Goal: Information Seeking & Learning: Learn about a topic

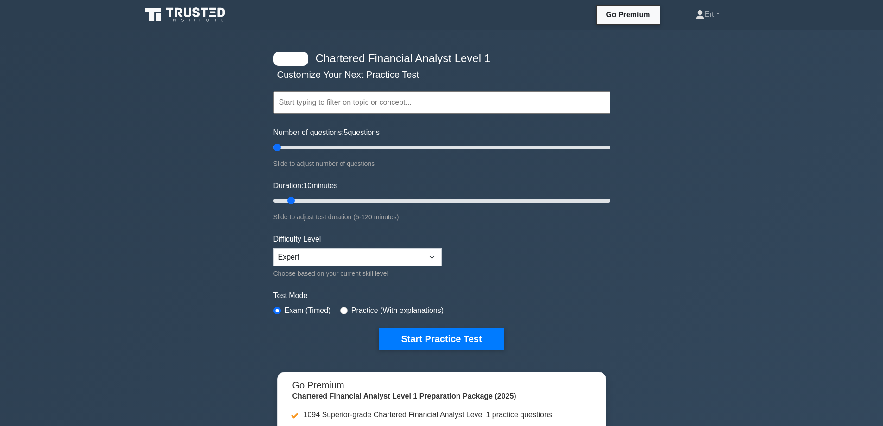
drag, startPoint x: 287, startPoint y: 148, endPoint x: 196, endPoint y: 167, distance: 93.2
type input "5"
click at [273, 153] on input "Number of questions: 5 questions" at bounding box center [441, 147] width 336 height 11
drag, startPoint x: 215, startPoint y: 208, endPoint x: 218, endPoint y: 227, distance: 19.2
type input "5"
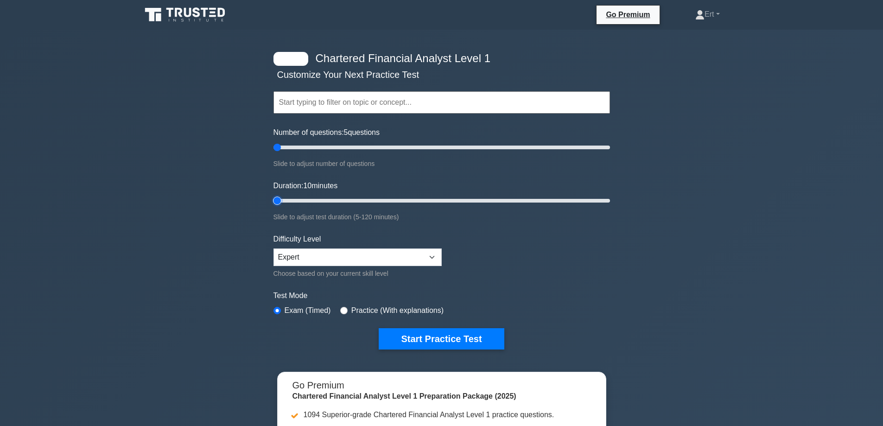
click at [273, 206] on input "Duration: 10 minutes" at bounding box center [441, 200] width 336 height 11
click at [286, 261] on select "Beginner Intermediate Expert" at bounding box center [357, 257] width 168 height 18
click at [273, 248] on select "Beginner Intermediate Expert" at bounding box center [357, 257] width 168 height 18
click at [403, 349] on div "Chartered Financial Analyst Level 1 Customize Your Next Practice Test Topics Qu…" at bounding box center [442, 201] width 348 height 342
click at [404, 348] on button "Start Practice Test" at bounding box center [441, 338] width 125 height 21
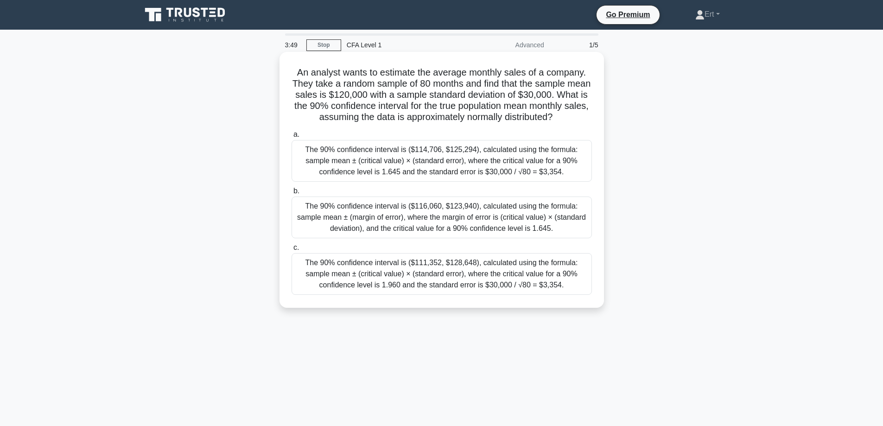
click at [500, 166] on div "The 90% confidence interval is ($114,706, $125,294), calculated using the formu…" at bounding box center [441, 161] width 300 height 42
click at [291, 138] on input "a. The 90% confidence interval is ($114,706, $125,294), calculated using the fo…" at bounding box center [291, 135] width 0 height 6
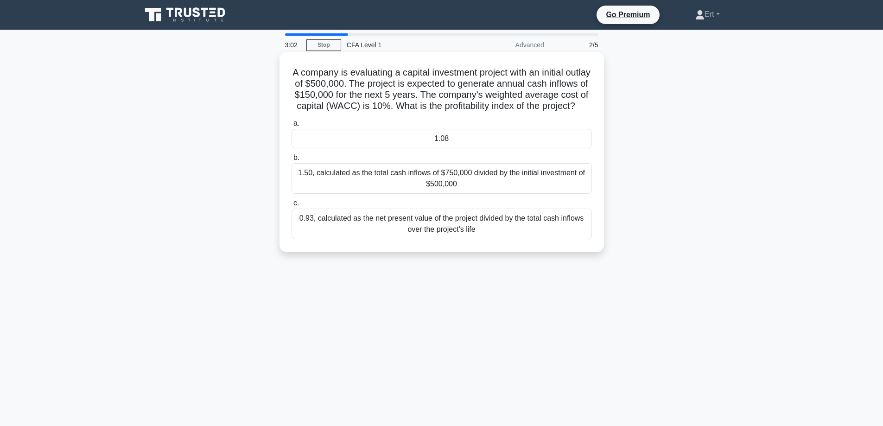
click at [487, 70] on h5 "A company is evaluating a capital investment project with an initial outlay of …" at bounding box center [442, 89] width 302 height 45
click at [487, 74] on h5 "A company is evaluating a capital investment project with an initial outlay of …" at bounding box center [442, 89] width 302 height 45
click at [462, 187] on div "1.50, calculated as the total cash inflows of $750,000 divided by the initial i…" at bounding box center [441, 178] width 300 height 31
click at [291, 161] on input "b. 1.50, calculated as the total cash inflows of $750,000 divided by the initia…" at bounding box center [291, 158] width 0 height 6
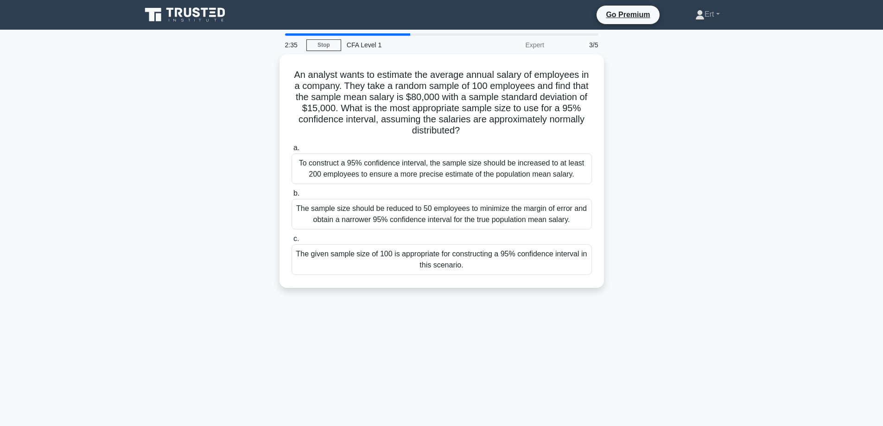
click at [669, 240] on div "An analyst wants to estimate the average annual salary of employees in a compan…" at bounding box center [442, 176] width 612 height 245
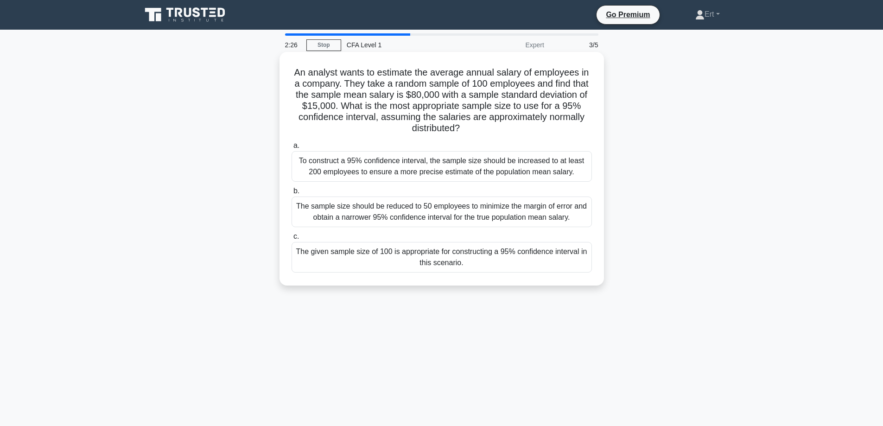
click at [551, 259] on div "The given sample size of 100 is appropriate for constructing a 95% confidence i…" at bounding box center [441, 257] width 300 height 31
click at [291, 240] on input "c. The given sample size of 100 is appropriate for constructing a 95% confidenc…" at bounding box center [291, 237] width 0 height 6
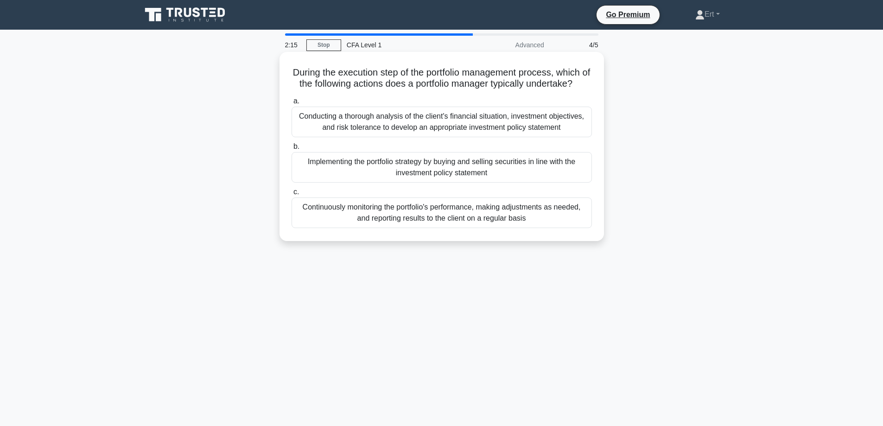
click at [370, 183] on div "Implementing the portfolio strategy by buying and selling securities in line wi…" at bounding box center [441, 167] width 300 height 31
click at [291, 150] on input "b. Implementing the portfolio strategy by buying and selling securities in line…" at bounding box center [291, 147] width 0 height 6
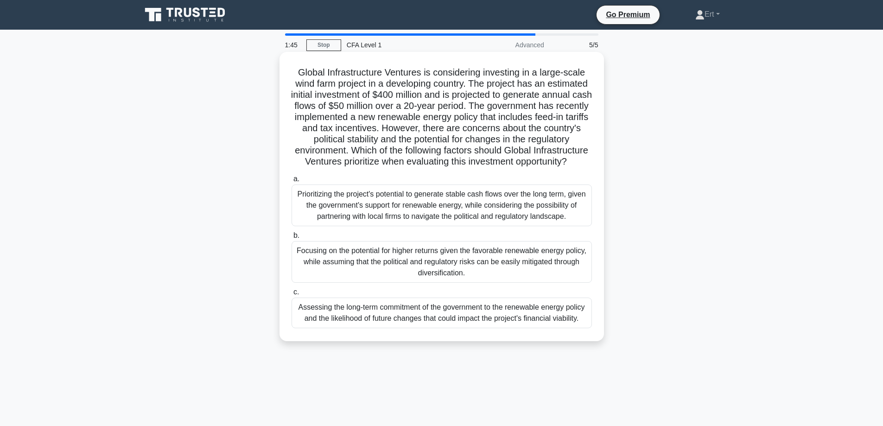
click at [428, 328] on div "Assessing the long-term commitment of the government to the renewable energy po…" at bounding box center [441, 312] width 300 height 31
click at [291, 295] on input "c. Assessing the long-term commitment of the government to the renewable energy…" at bounding box center [291, 292] width 0 height 6
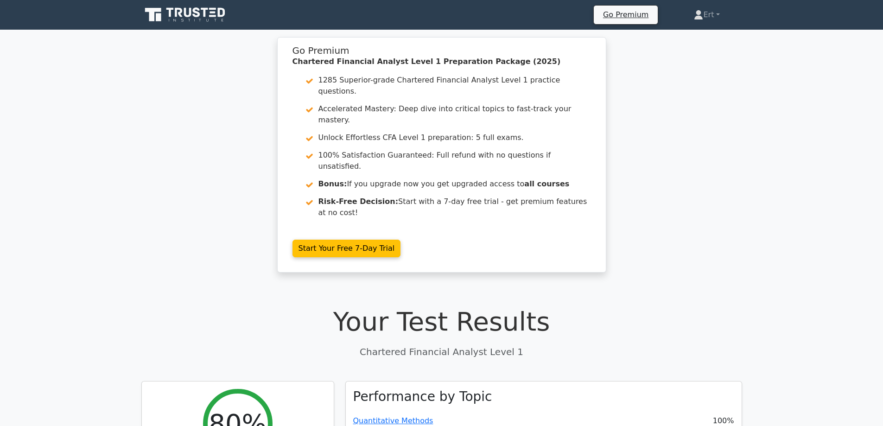
drag, startPoint x: 647, startPoint y: 211, endPoint x: 641, endPoint y: 257, distance: 46.3
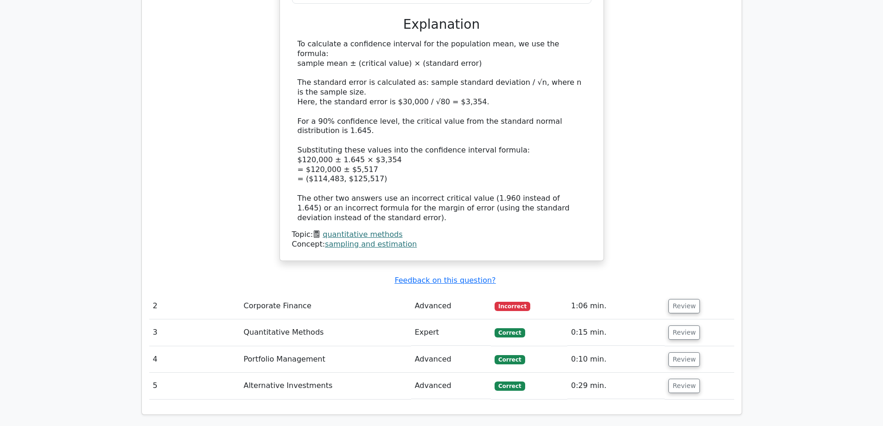
scroll to position [1002, 0]
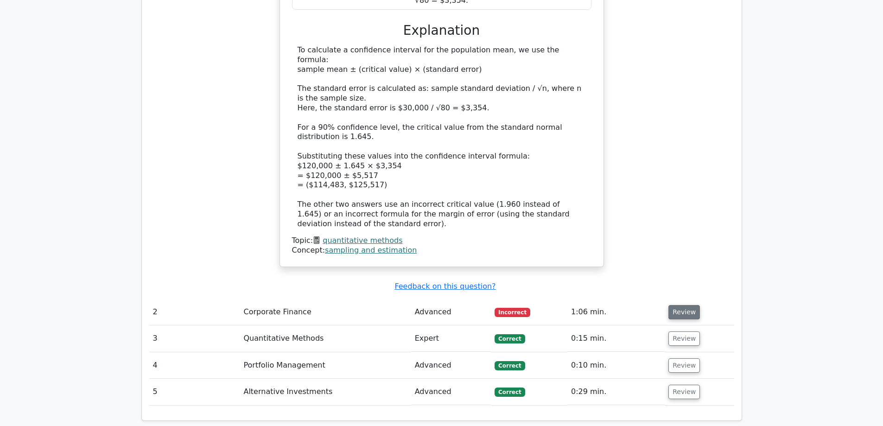
click at [677, 305] on button "Review" at bounding box center [684, 312] width 32 height 14
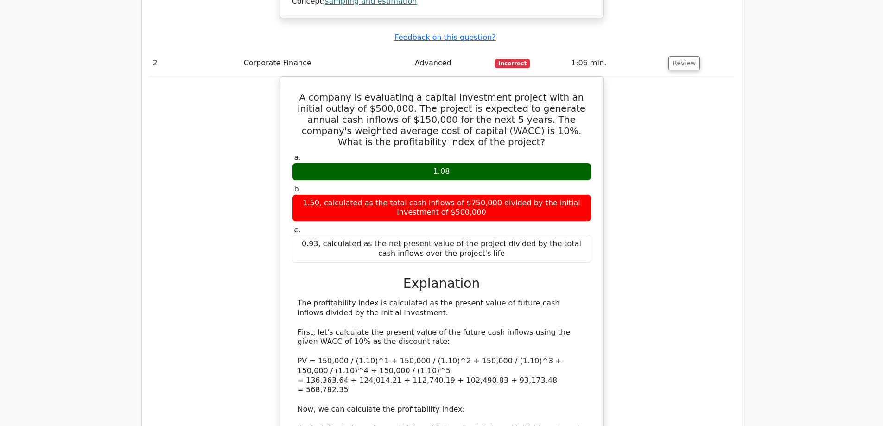
scroll to position [1271, 0]
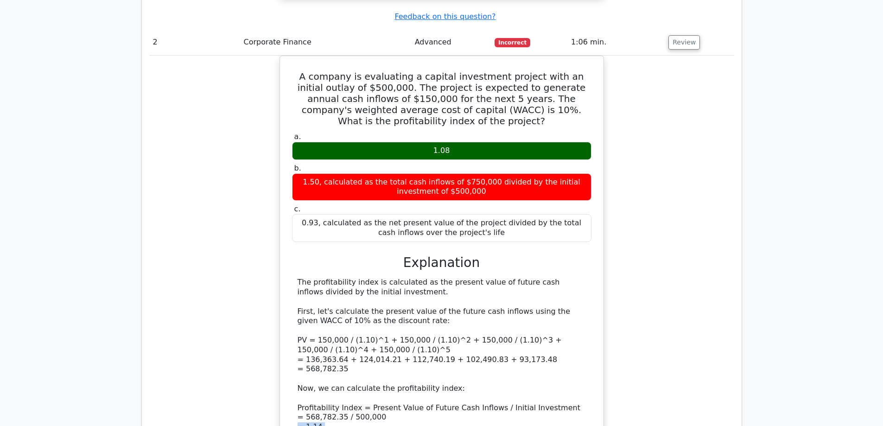
drag, startPoint x: 284, startPoint y: 350, endPoint x: 162, endPoint y: 357, distance: 122.5
click at [191, 367] on div "A company is evaluating a capital investment project with an initial outlay of …" at bounding box center [441, 278] width 585 height 445
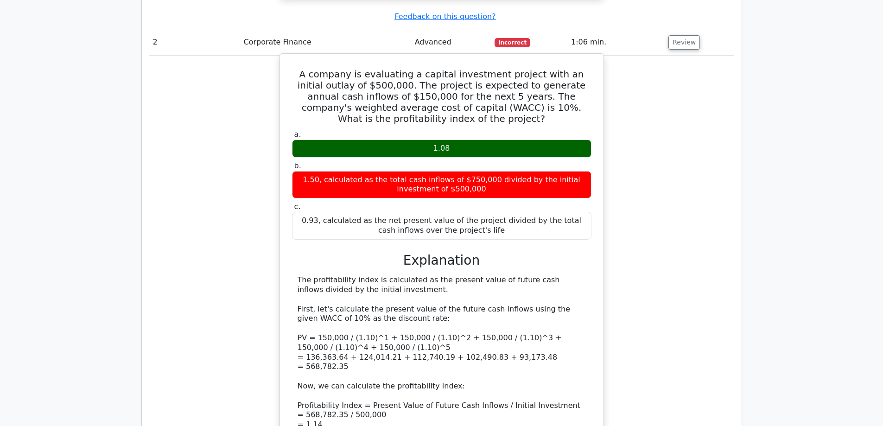
click at [341, 331] on div "The profitability index is calculated as the present value of future cash inflo…" at bounding box center [441, 361] width 288 height 173
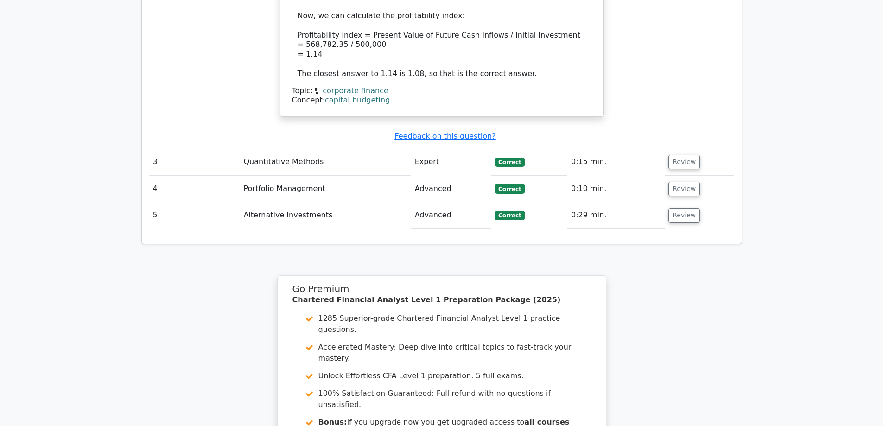
scroll to position [1647, 0]
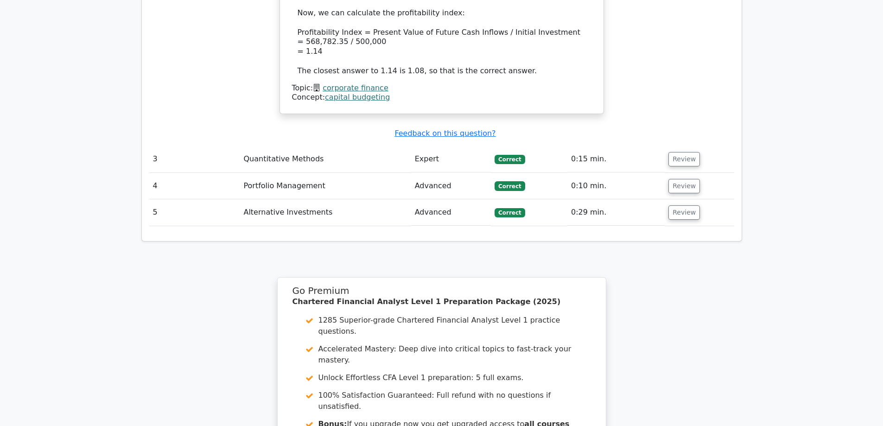
click at [586, 146] on td "0:15 min." at bounding box center [615, 159] width 97 height 26
click at [680, 152] on button "Review" at bounding box center [684, 159] width 32 height 14
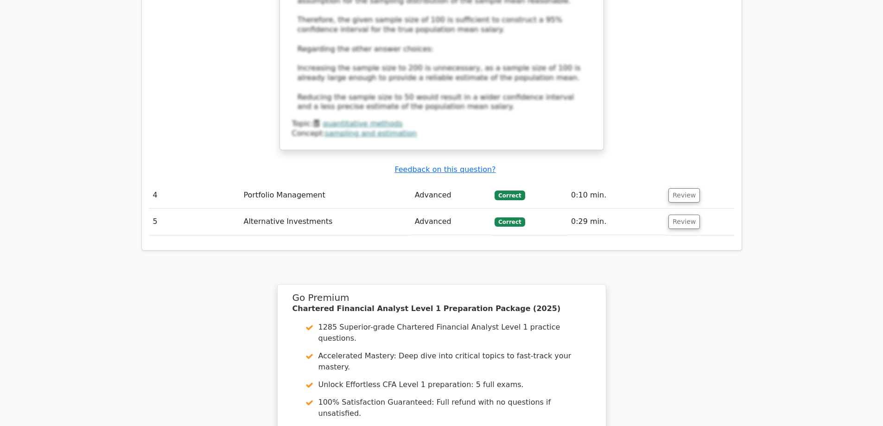
scroll to position [2247, 0]
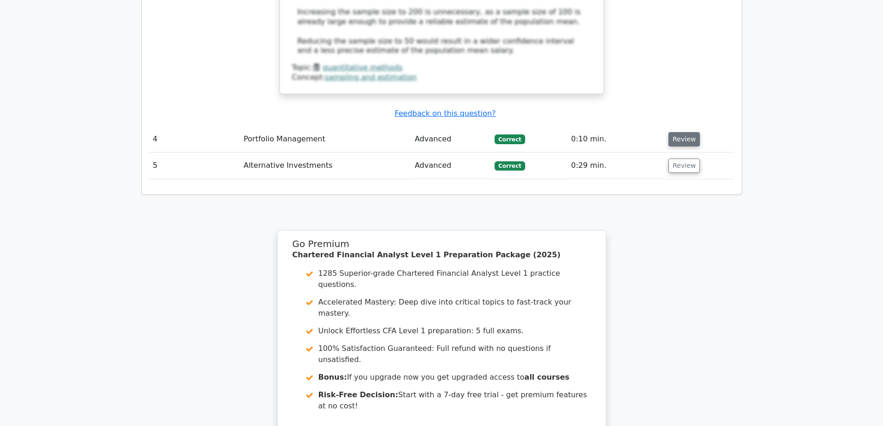
click at [686, 132] on button "Review" at bounding box center [684, 139] width 32 height 14
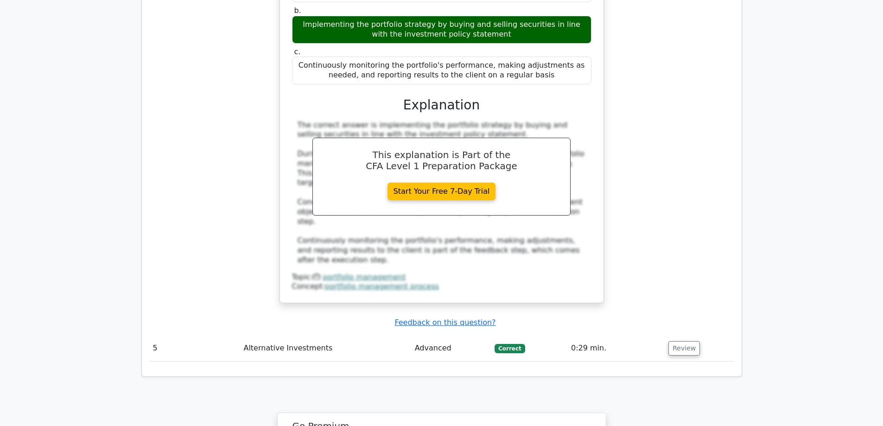
scroll to position [2552, 0]
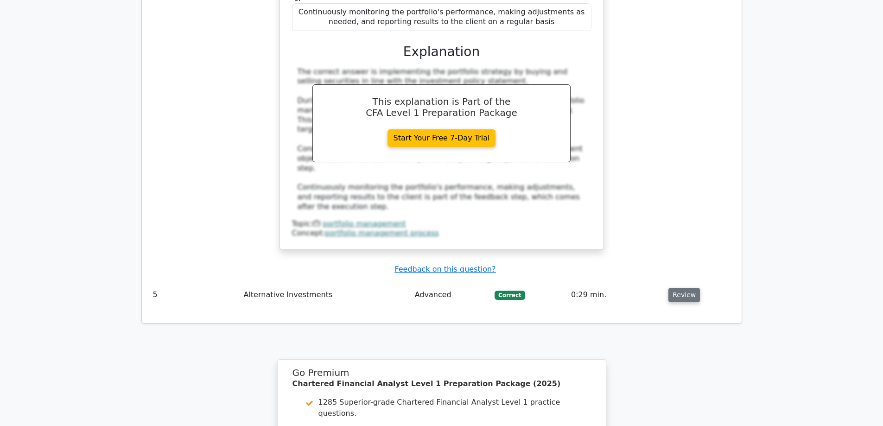
click at [674, 288] on button "Review" at bounding box center [684, 295] width 32 height 14
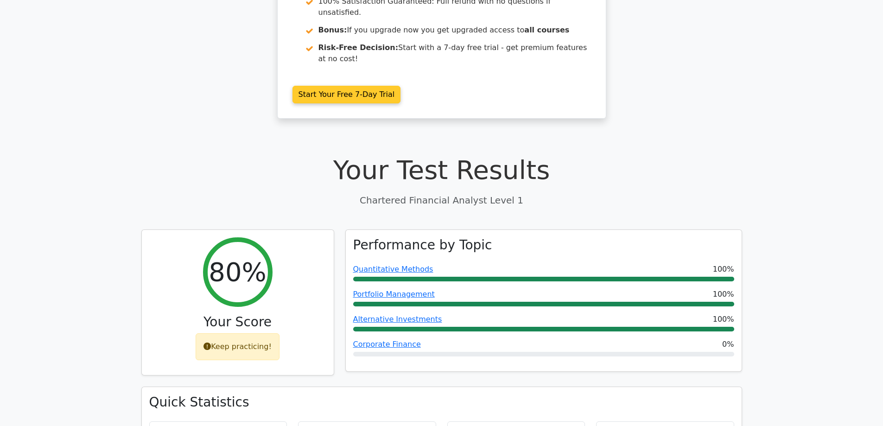
scroll to position [0, 0]
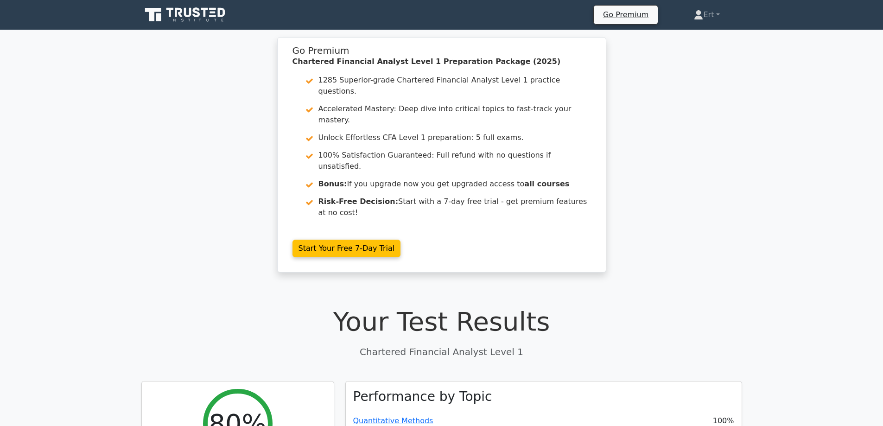
click at [205, 14] on icon at bounding box center [204, 12] width 7 height 9
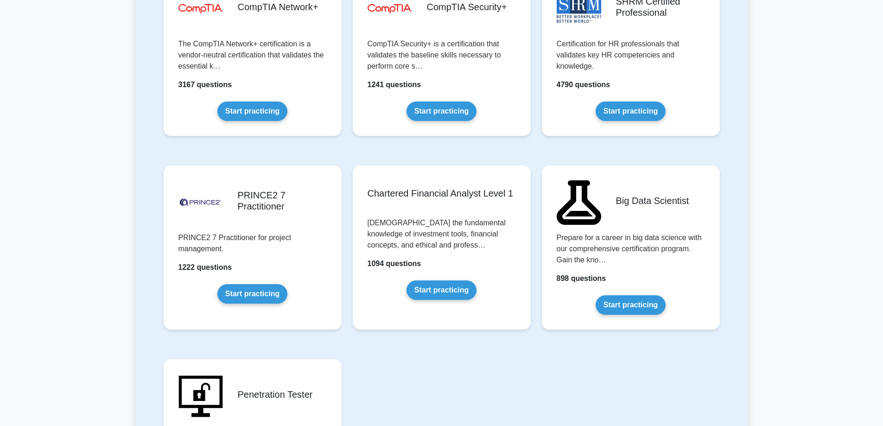
scroll to position [1789, 0]
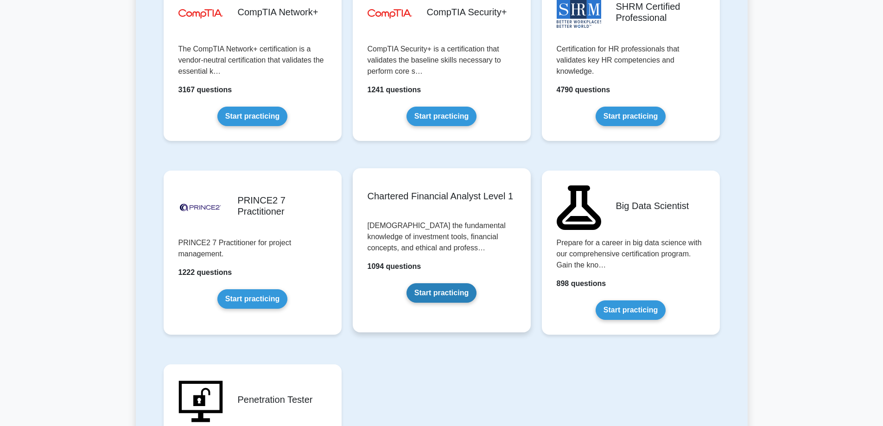
click at [423, 288] on link "Start practicing" at bounding box center [441, 292] width 70 height 19
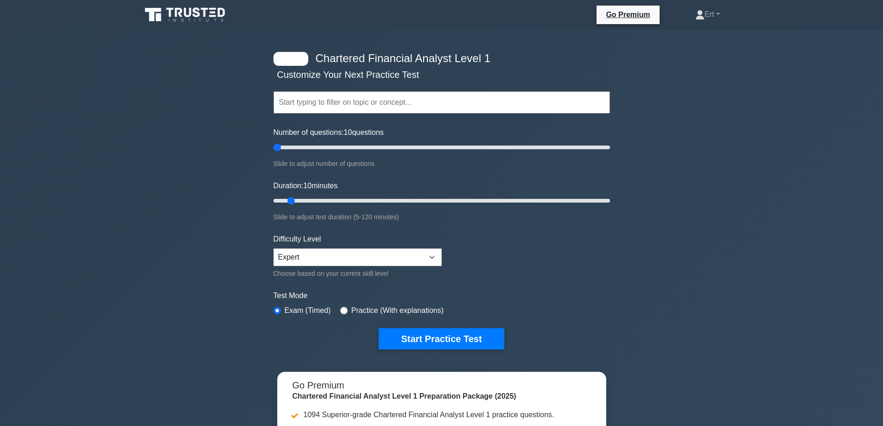
drag, startPoint x: 253, startPoint y: 151, endPoint x: 192, endPoint y: 169, distance: 63.6
type input "5"
click at [273, 153] on input "Number of questions: 10 questions" at bounding box center [441, 147] width 336 height 11
drag, startPoint x: 297, startPoint y: 199, endPoint x: 155, endPoint y: 212, distance: 142.8
type input "5"
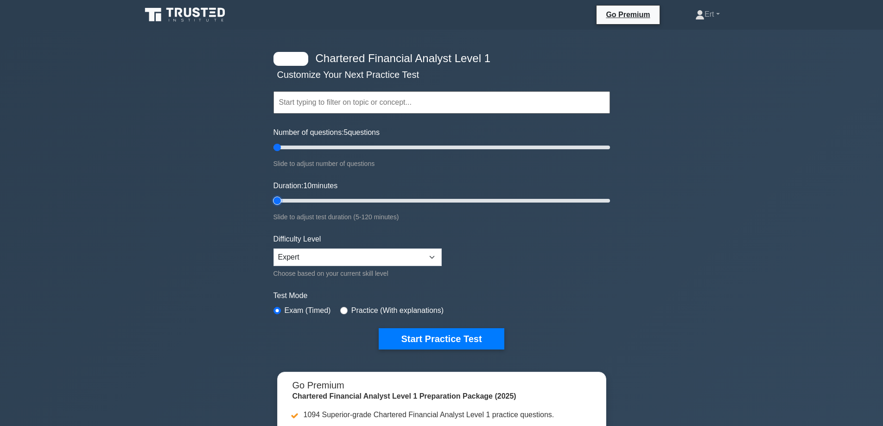
click at [273, 206] on input "Duration: 10 minutes" at bounding box center [441, 200] width 336 height 11
click at [396, 335] on button "Start Practice Test" at bounding box center [441, 338] width 125 height 21
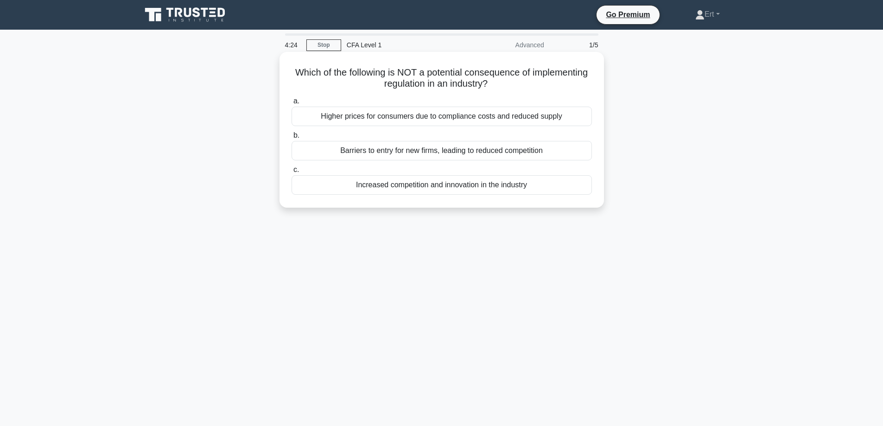
click at [437, 187] on div "Increased competition and innovation in the industry" at bounding box center [441, 184] width 300 height 19
click at [291, 173] on input "c. Increased competition and innovation in the industry" at bounding box center [291, 170] width 0 height 6
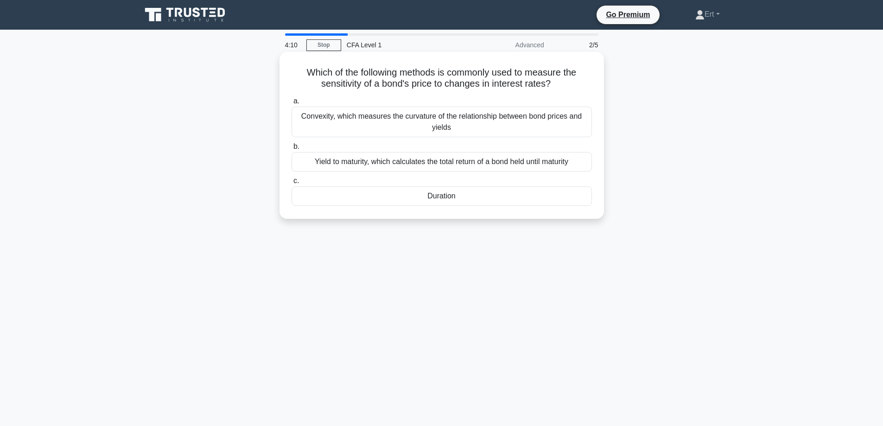
click at [437, 201] on div "Duration" at bounding box center [441, 195] width 300 height 19
click at [291, 184] on input "c. Duration" at bounding box center [291, 181] width 0 height 6
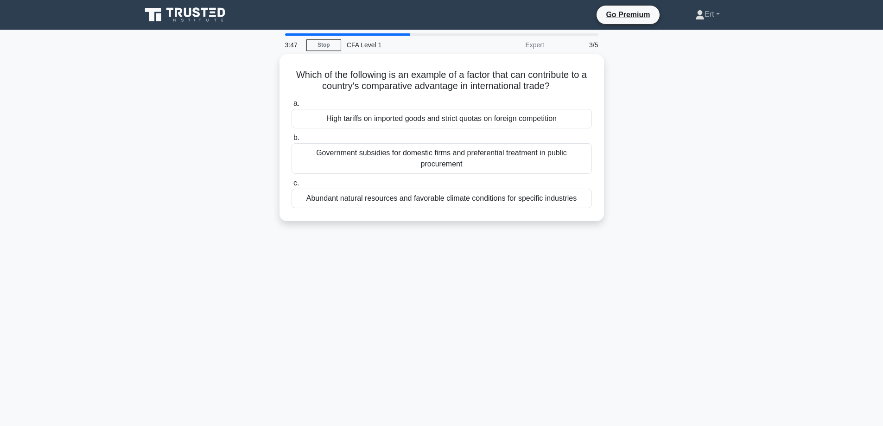
click at [741, 209] on div "Which of the following is an example of a factor that can contribute to a count…" at bounding box center [442, 143] width 612 height 178
click at [723, 144] on div "Which of the following is an example of a factor that can contribute to a count…" at bounding box center [442, 143] width 612 height 178
click at [484, 158] on div "Government subsidies for domestic firms and preferential treatment in public pr…" at bounding box center [441, 156] width 300 height 31
click at [291, 139] on input "b. Government subsidies for domestic firms and preferential treatment in public…" at bounding box center [291, 136] width 0 height 6
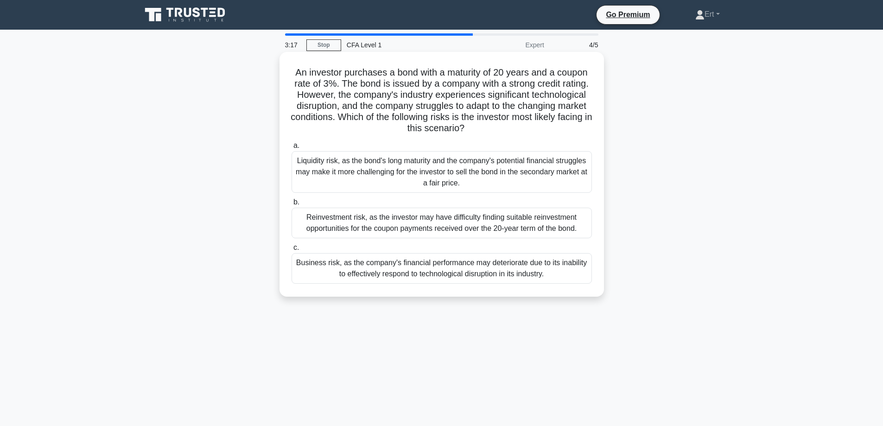
click at [526, 274] on div "Business risk, as the company's financial performance may deteriorate due to it…" at bounding box center [441, 268] width 300 height 31
click at [291, 251] on input "c. Business risk, as the company's financial performance may deteriorate due to…" at bounding box center [291, 248] width 0 height 6
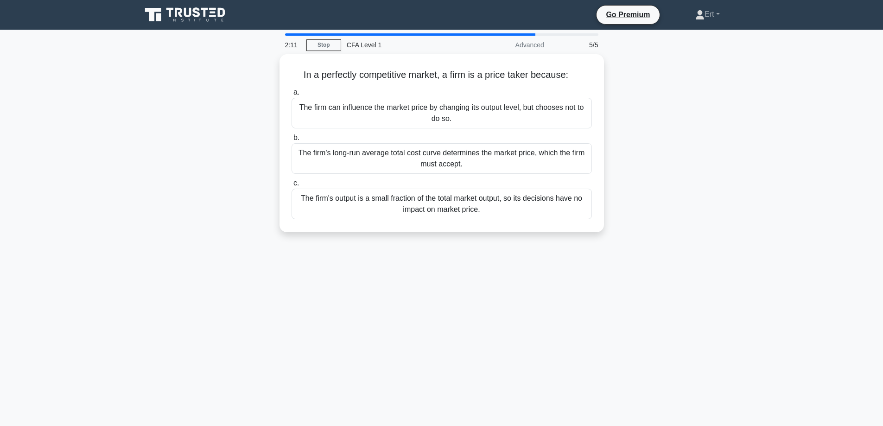
click at [652, 183] on div "In a perfectly competitive market, a firm is a price taker because: .spinner_0X…" at bounding box center [442, 148] width 612 height 189
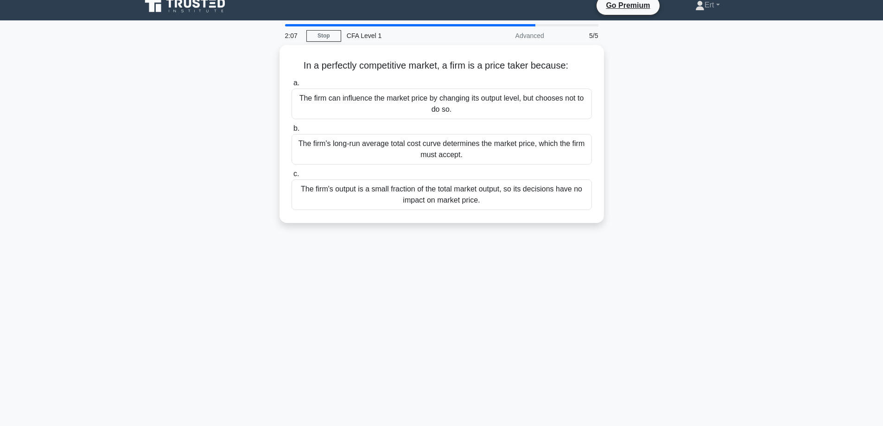
scroll to position [75, 0]
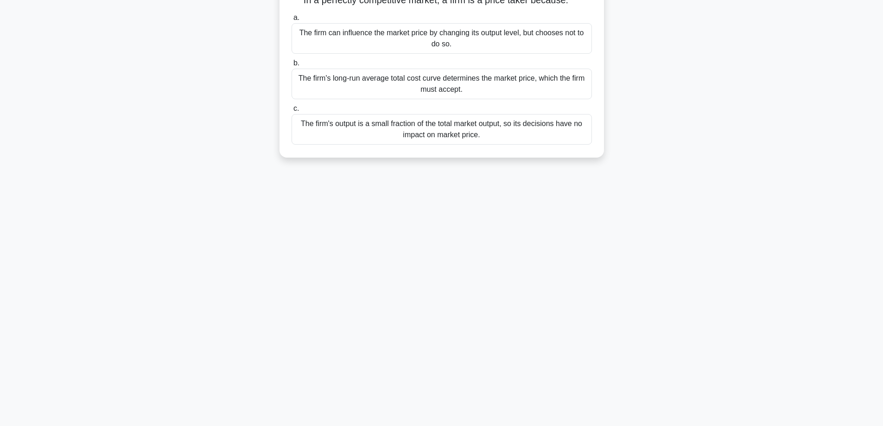
click at [592, 244] on div "1:44 Stop CFA Level 1 Advanced 5/5 In a perfectly competitive market, a firm is…" at bounding box center [442, 190] width 612 height 463
click at [603, 262] on div "1:42 Stop CFA Level 1 Advanced 5/5 In a perfectly competitive market, a firm is…" at bounding box center [442, 190] width 612 height 463
drag, startPoint x: 686, startPoint y: 195, endPoint x: 687, endPoint y: 187, distance: 7.5
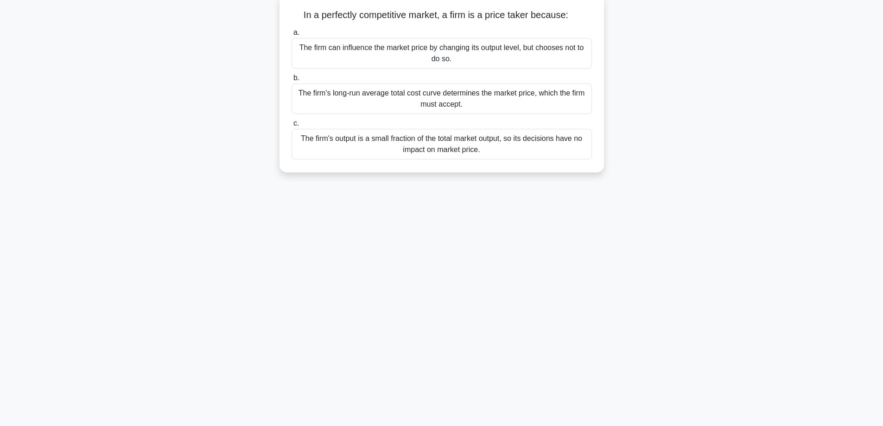
scroll to position [0, 0]
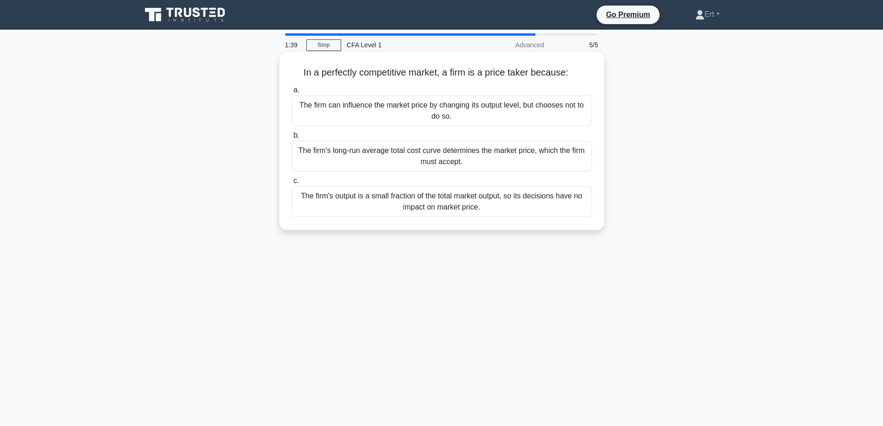
click at [547, 208] on div "The firm's output is a small fraction of the total market output, so its decisi…" at bounding box center [441, 201] width 300 height 31
click at [291, 184] on input "c. The firm's output is a small fraction of the total market output, so its dec…" at bounding box center [291, 181] width 0 height 6
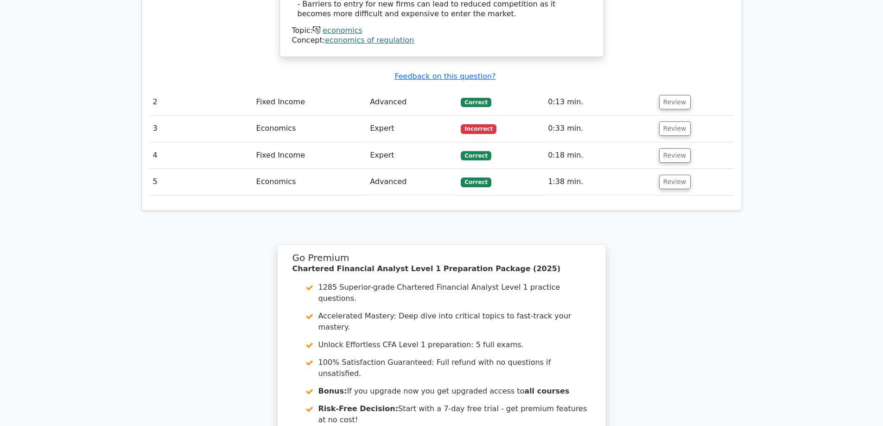
scroll to position [1025, 0]
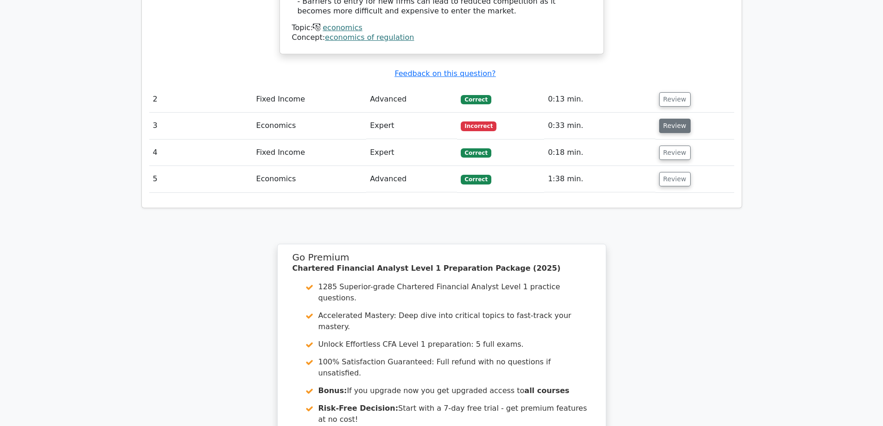
click at [671, 119] on button "Review" at bounding box center [675, 126] width 32 height 14
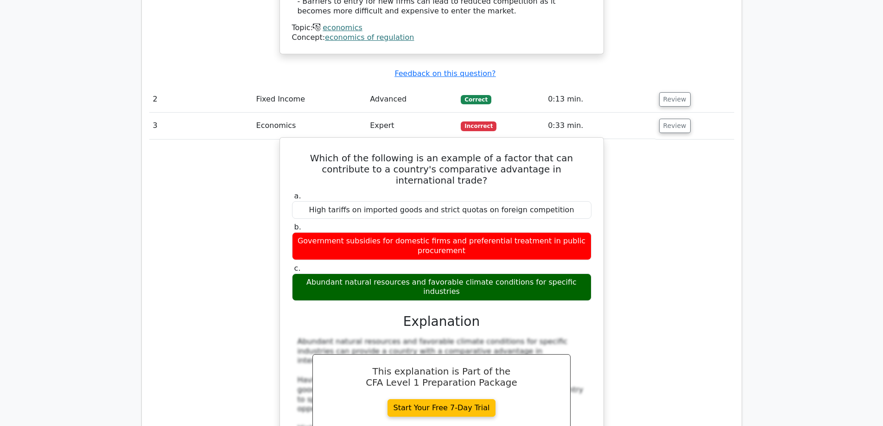
click at [465, 233] on div "a. High tariffs on imported goods and strict quotas on foreign competition b. G…" at bounding box center [441, 364] width 301 height 348
click at [355, 314] on h3 "Explanation" at bounding box center [441, 322] width 288 height 16
click at [401, 314] on h3 "Explanation" at bounding box center [441, 322] width 288 height 16
click at [399, 314] on h3 "Explanation" at bounding box center [441, 322] width 288 height 16
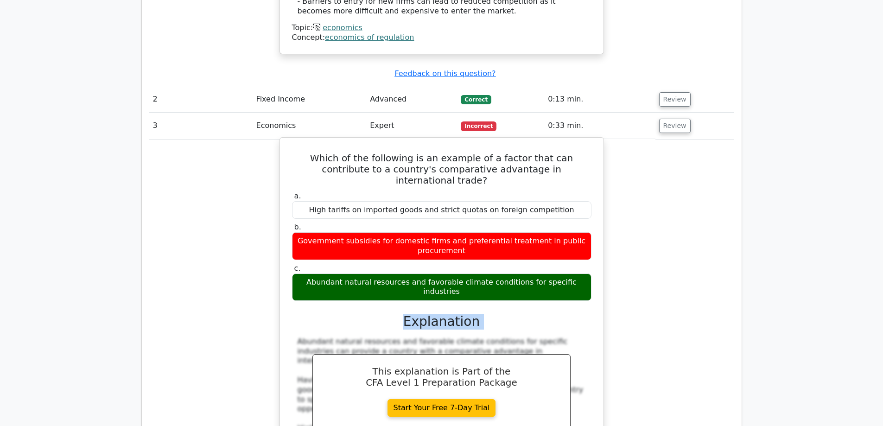
click at [399, 314] on h3 "Explanation" at bounding box center [441, 322] width 288 height 16
click at [371, 259] on div "a. High tariffs on imported goods and strict quotas on foreign competition b. G…" at bounding box center [441, 364] width 301 height 348
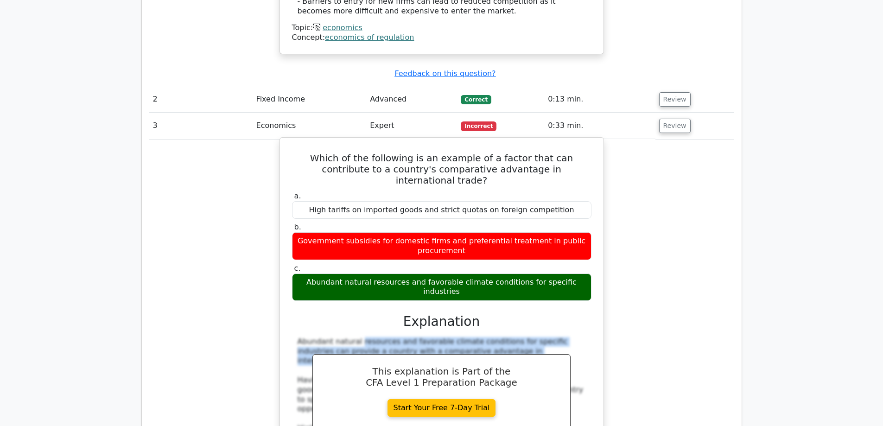
click at [371, 259] on div "a. High tariffs on imported goods and strict quotas on foreign competition b. G…" at bounding box center [441, 364] width 301 height 348
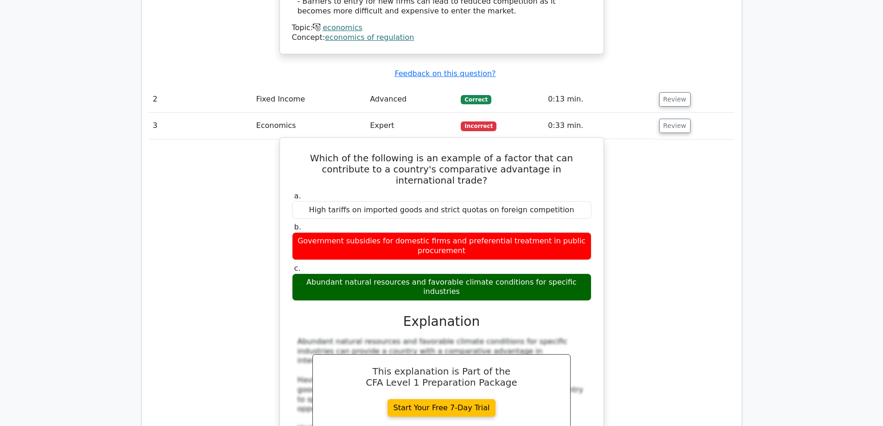
click at [381, 314] on h3 "Explanation" at bounding box center [441, 322] width 288 height 16
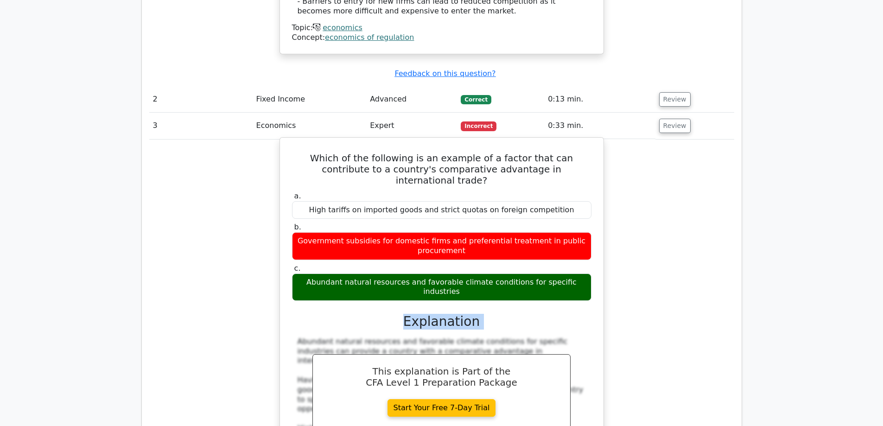
click at [381, 314] on h3 "Explanation" at bounding box center [441, 322] width 288 height 16
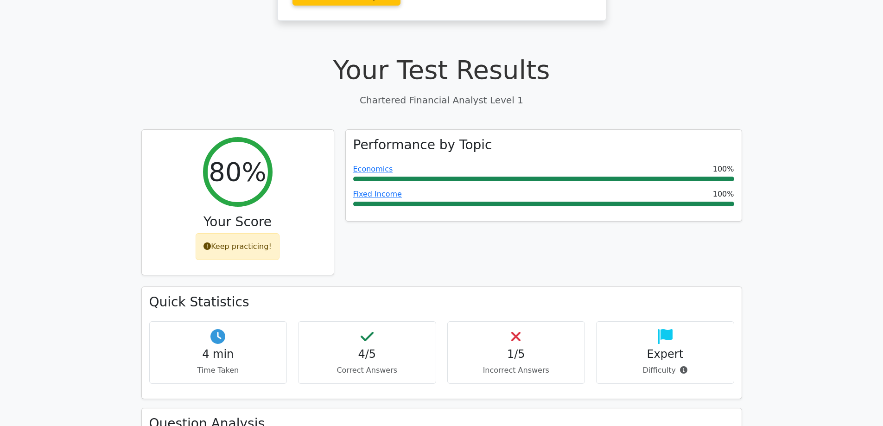
scroll to position [0, 0]
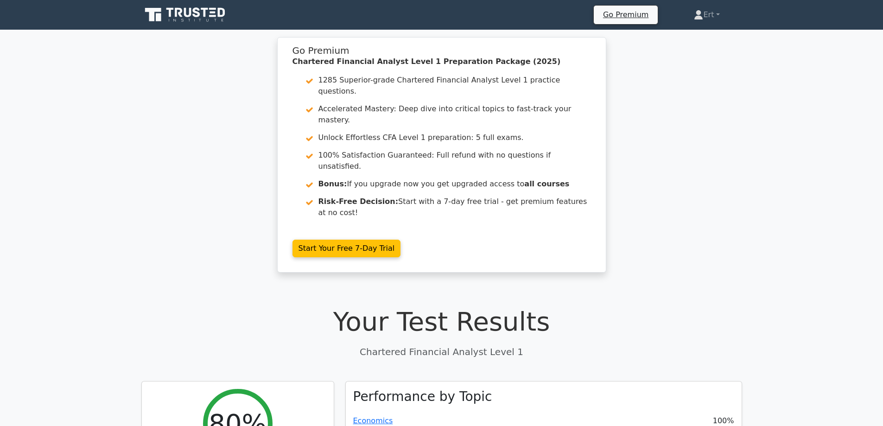
click at [192, 18] on icon at bounding box center [185, 15] width 89 height 18
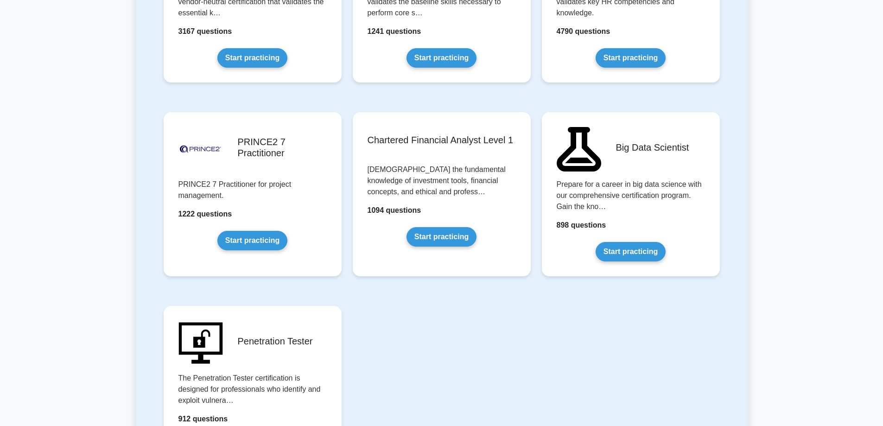
scroll to position [1928, 0]
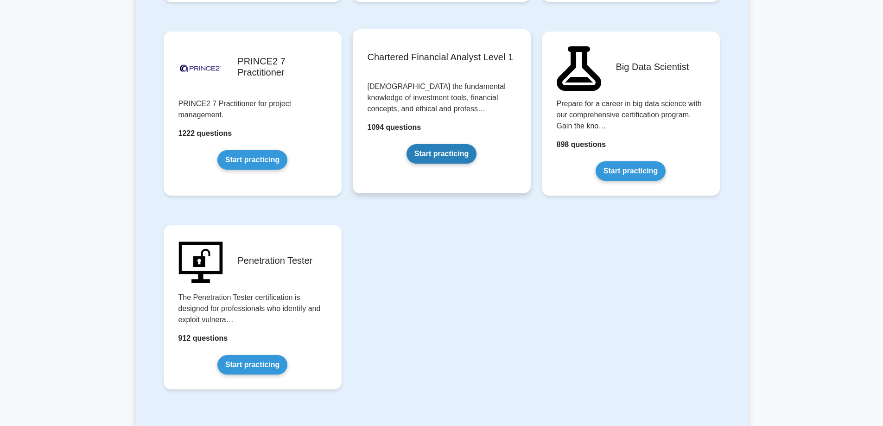
click at [410, 161] on link "Start practicing" at bounding box center [441, 153] width 70 height 19
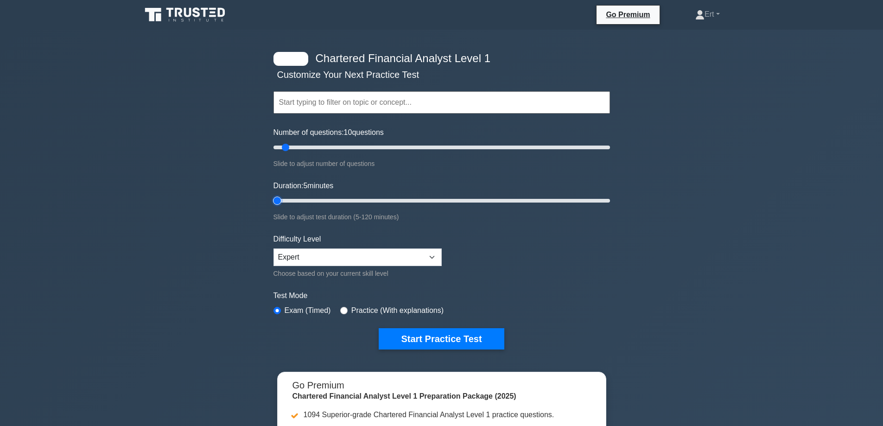
drag, startPoint x: 263, startPoint y: 202, endPoint x: 215, endPoint y: 186, distance: 50.3
type input "5"
click at [273, 204] on input "Duration: 5 minutes" at bounding box center [441, 200] width 336 height 11
drag, startPoint x: 288, startPoint y: 146, endPoint x: 125, endPoint y: 168, distance: 164.1
type input "5"
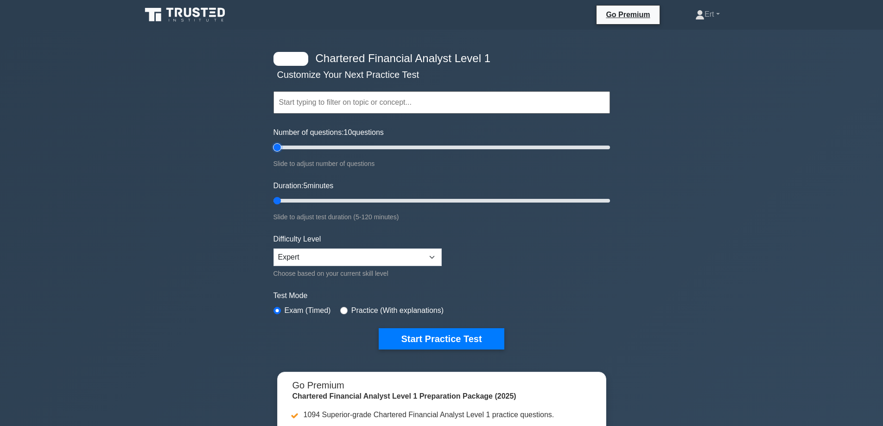
click at [273, 153] on input "Number of questions: 10 questions" at bounding box center [441, 147] width 336 height 11
click at [357, 261] on select "Beginner Intermediate Expert" at bounding box center [357, 257] width 168 height 18
click at [273, 248] on select "Beginner Intermediate Expert" at bounding box center [357, 257] width 168 height 18
click at [402, 334] on button "Start Practice Test" at bounding box center [441, 338] width 125 height 21
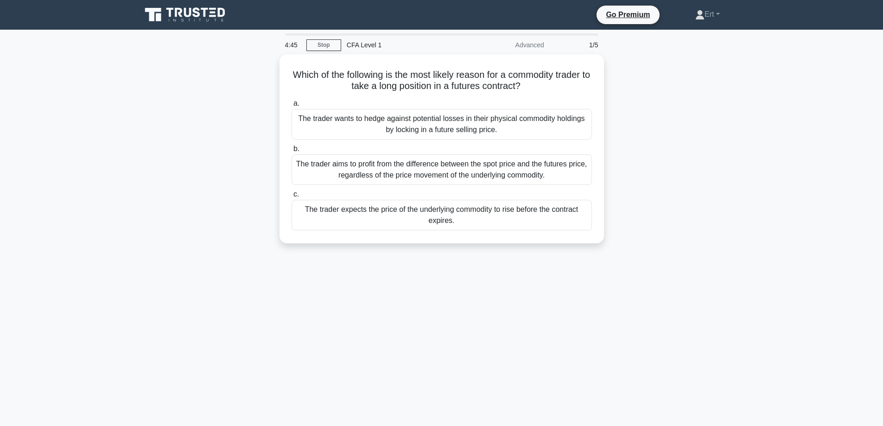
click at [650, 158] on div "Which of the following is the most likely reason for a commodity trader to take…" at bounding box center [442, 154] width 612 height 200
click at [672, 172] on div "Which of the following is the most likely reason for a commodity trader to take…" at bounding box center [442, 154] width 612 height 200
click at [671, 172] on div "Which of the following is the most likely reason for a commodity trader to take…" at bounding box center [442, 154] width 612 height 200
click at [690, 250] on div "Which of the following is the most likely reason for a commodity trader to take…" at bounding box center [442, 154] width 612 height 200
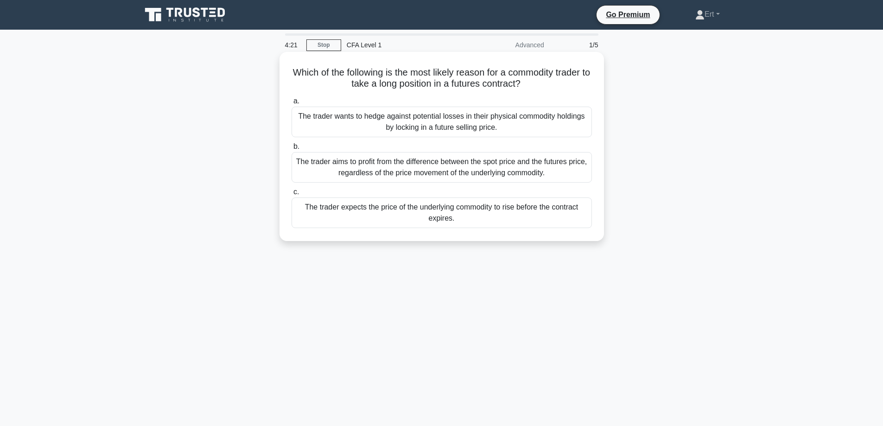
click at [508, 221] on div "The trader expects the price of the underlying commodity to rise before the con…" at bounding box center [441, 212] width 300 height 31
click at [291, 195] on input "c. The trader expects the price of the underlying commodity to rise before the …" at bounding box center [291, 192] width 0 height 6
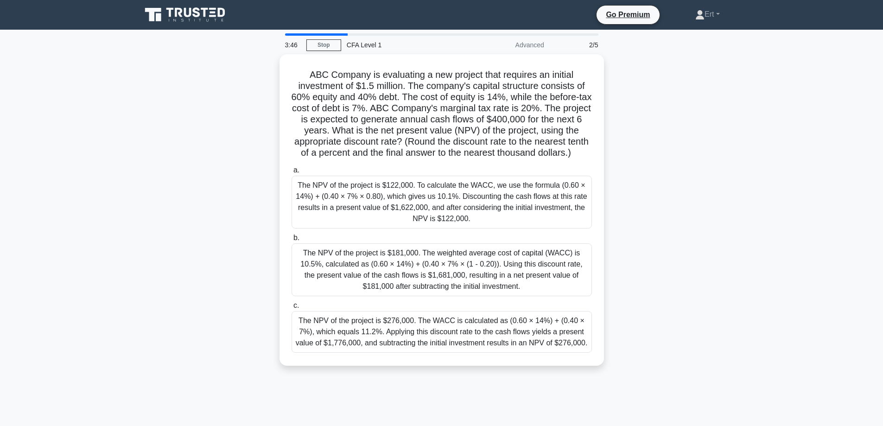
click at [671, 195] on div "ABC Company is evaluating a new project that requires an initial investment of …" at bounding box center [442, 215] width 612 height 323
click at [640, 200] on div "ABC Company is evaluating a new project that requires an initial investment of …" at bounding box center [442, 215] width 612 height 323
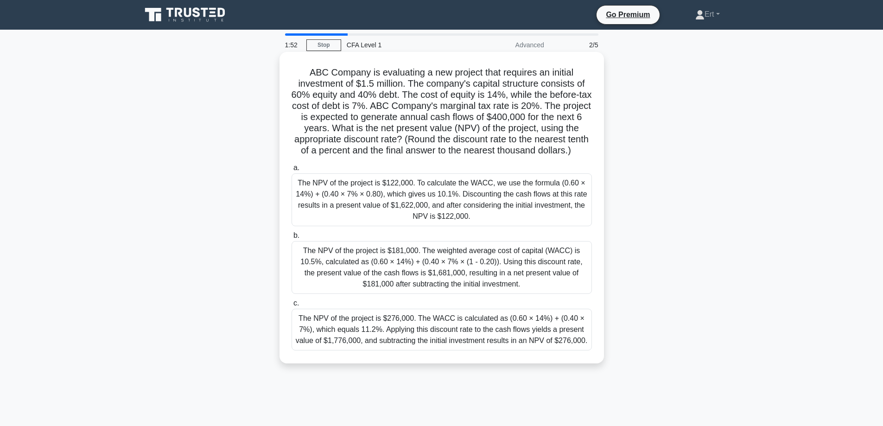
click at [497, 274] on div "The NPV of the project is $181,000. The weighted average cost of capital (WACC)…" at bounding box center [441, 267] width 300 height 53
click at [291, 239] on input "b. The NPV of the project is $181,000. The weighted average cost of capital (WA…" at bounding box center [291, 236] width 0 height 6
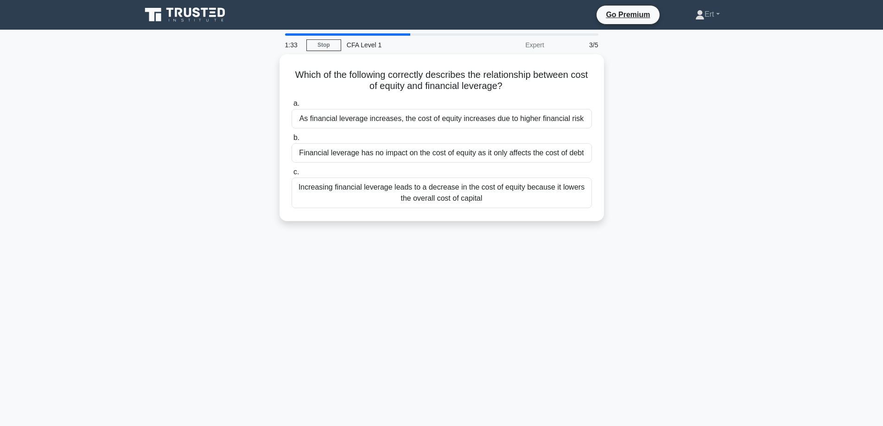
click at [442, 352] on div "1:33 Stop CFA Level 1 Expert 3/5 Which of the following correctly describes the…" at bounding box center [442, 264] width 612 height 463
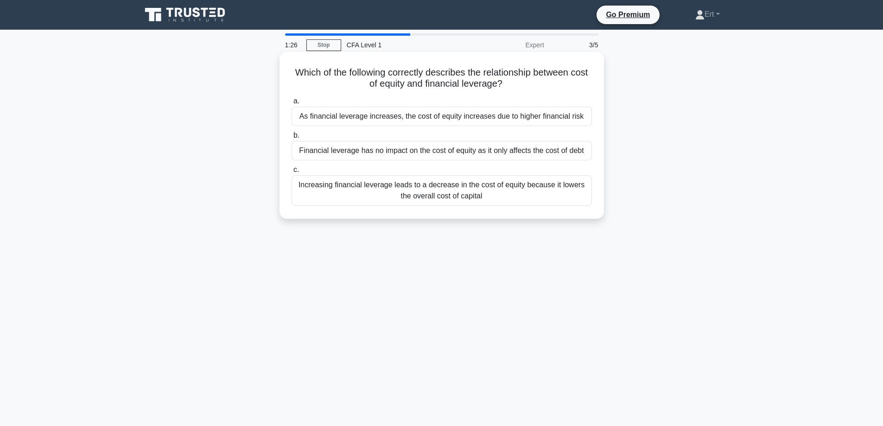
click at [363, 198] on div "Increasing financial leverage leads to a decrease in the cost of equity because…" at bounding box center [441, 190] width 300 height 31
click at [291, 173] on input "c. Increasing financial leverage leads to a decrease in the cost of equity beca…" at bounding box center [291, 170] width 0 height 6
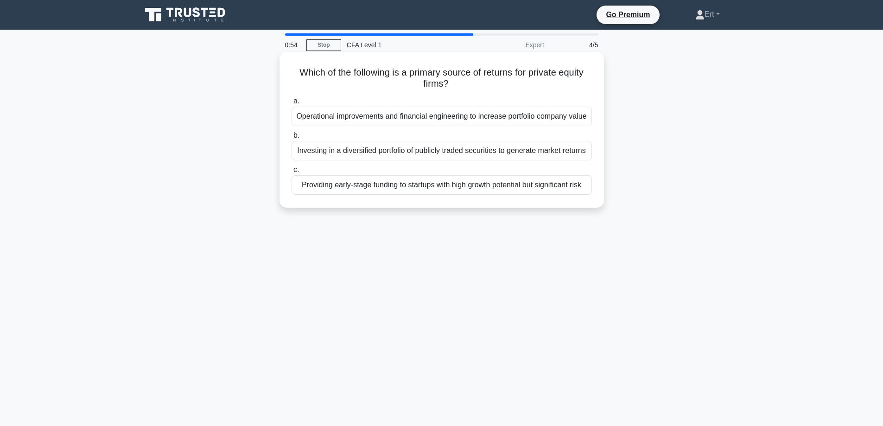
click at [373, 189] on div "Providing early-stage funding to startups with high growth potential but signif…" at bounding box center [441, 184] width 300 height 19
click at [291, 173] on input "c. Providing early-stage funding to startups with high growth potential but sig…" at bounding box center [291, 170] width 0 height 6
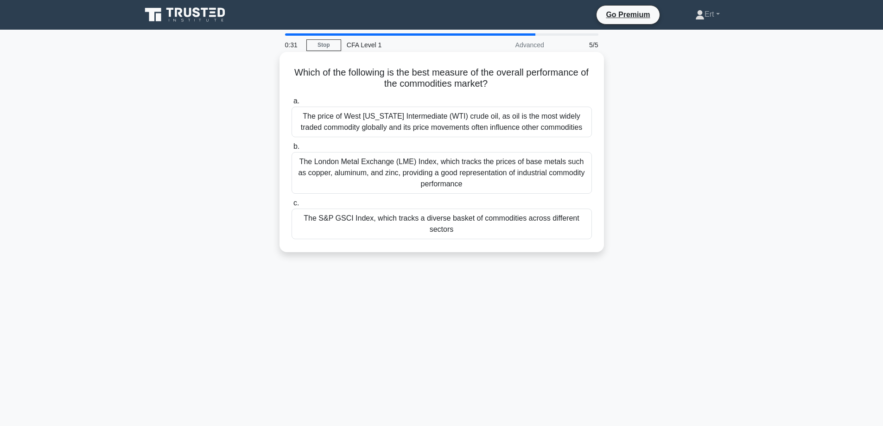
click at [434, 116] on div "The price of West Texas Intermediate (WTI) crude oil, as oil is the most widely…" at bounding box center [441, 122] width 300 height 31
click at [291, 104] on input "a. The price of West Texas Intermediate (WTI) crude oil, as oil is the most wid…" at bounding box center [291, 101] width 0 height 6
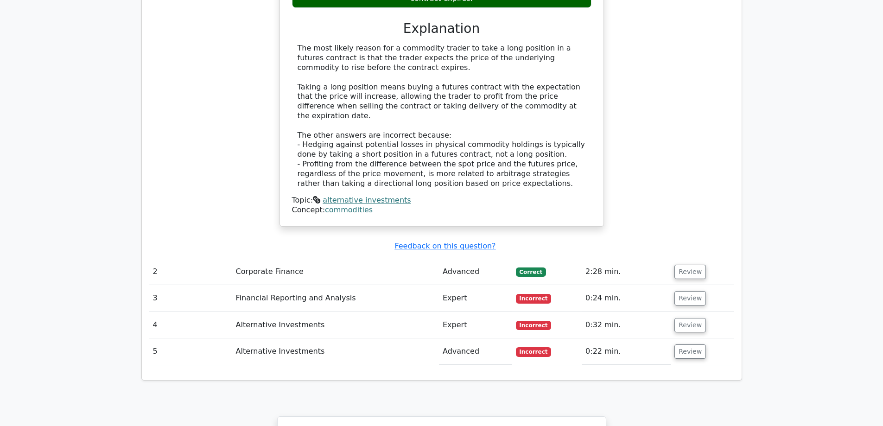
scroll to position [902, 0]
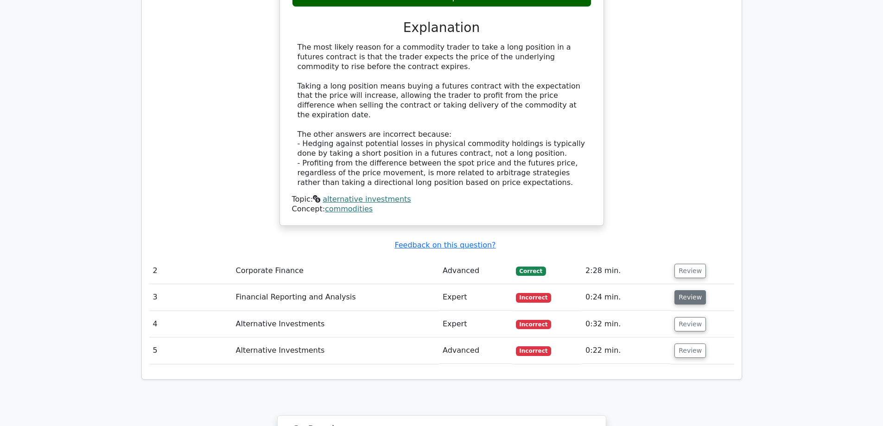
click at [698, 290] on button "Review" at bounding box center [690, 297] width 32 height 14
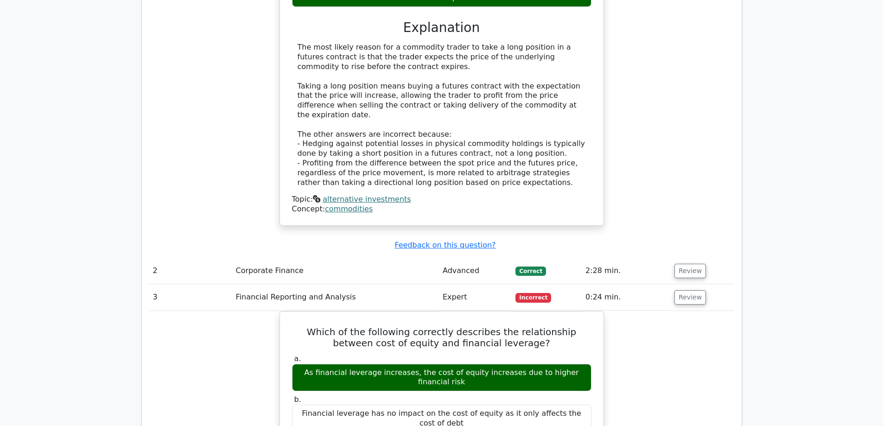
drag, startPoint x: 647, startPoint y: 209, endPoint x: 636, endPoint y: 244, distance: 36.5
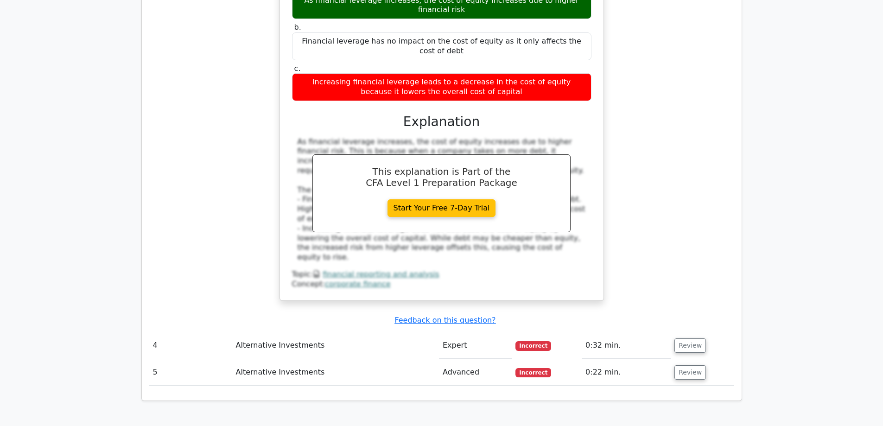
scroll to position [1300, 0]
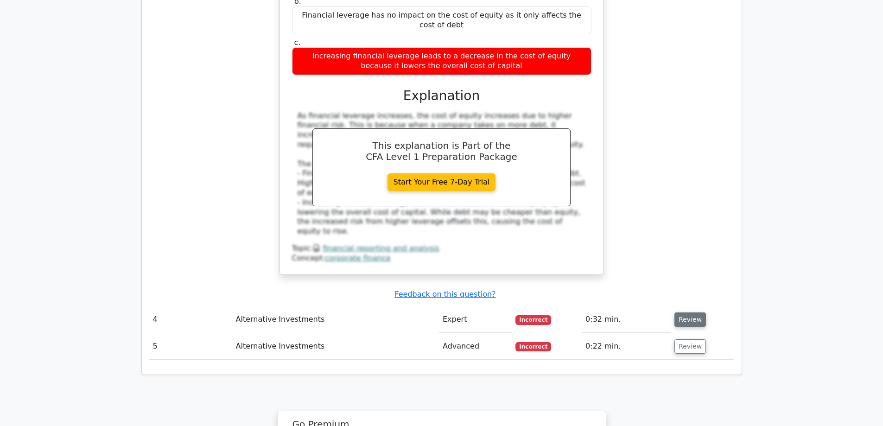
click at [677, 312] on button "Review" at bounding box center [690, 319] width 32 height 14
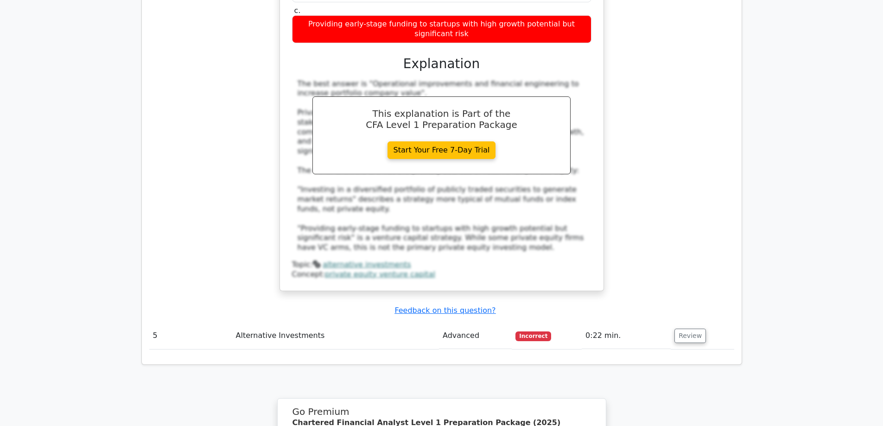
scroll to position [1758, 0]
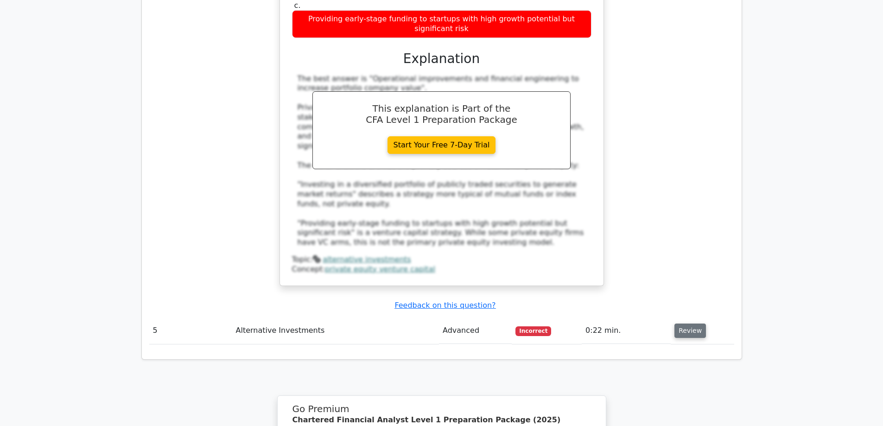
click at [677, 323] on button "Review" at bounding box center [690, 330] width 32 height 14
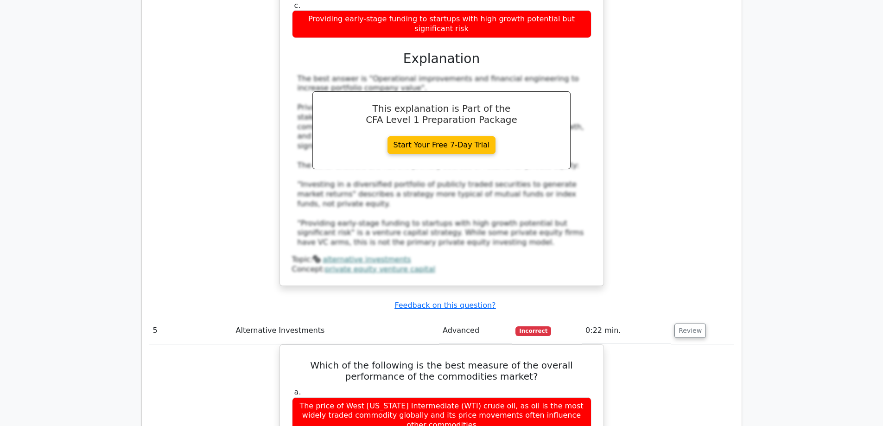
drag, startPoint x: 657, startPoint y: 318, endPoint x: 658, endPoint y: 324, distance: 5.7
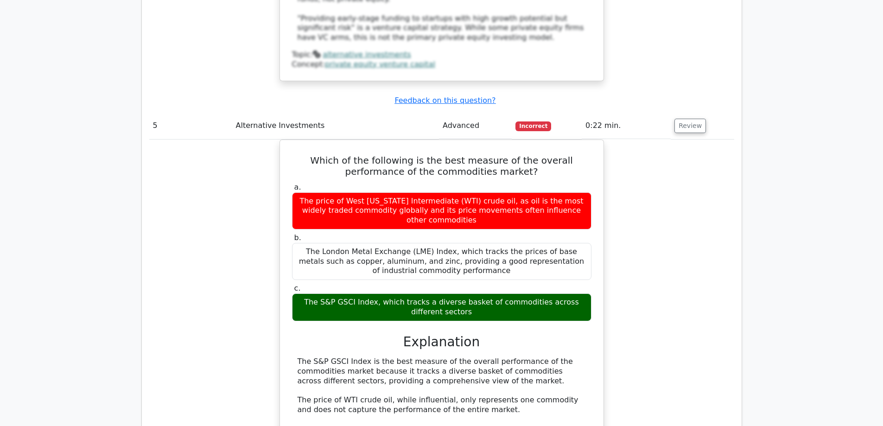
scroll to position [1967, 0]
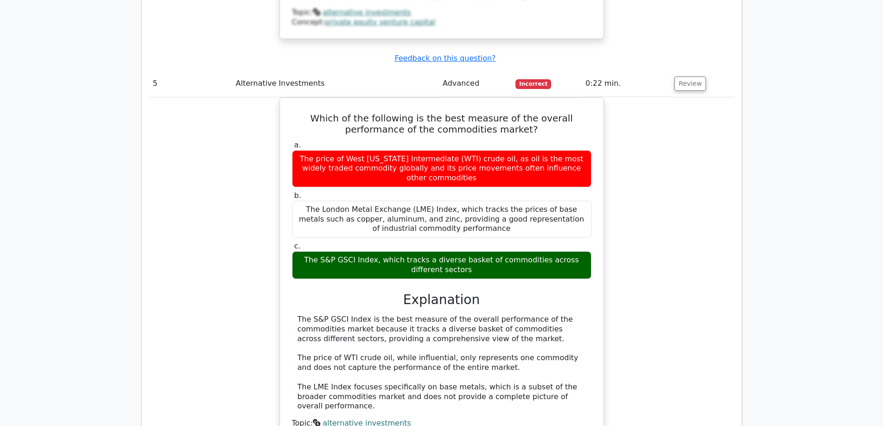
drag, startPoint x: 231, startPoint y: 322, endPoint x: 219, endPoint y: 241, distance: 81.5
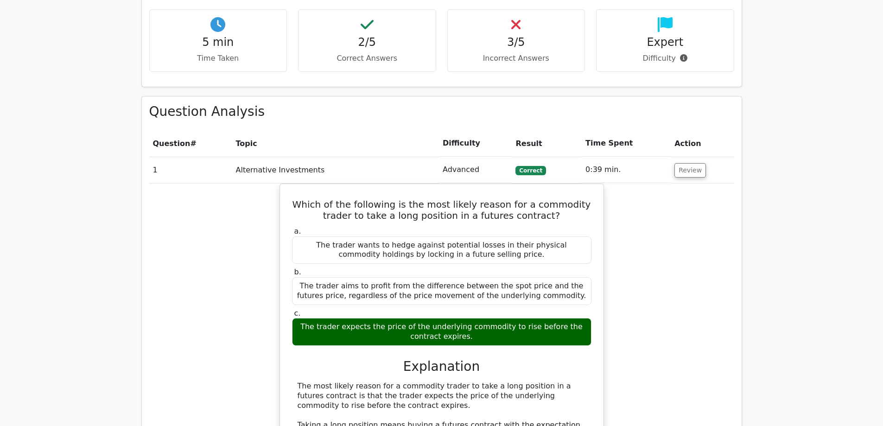
scroll to position [567, 0]
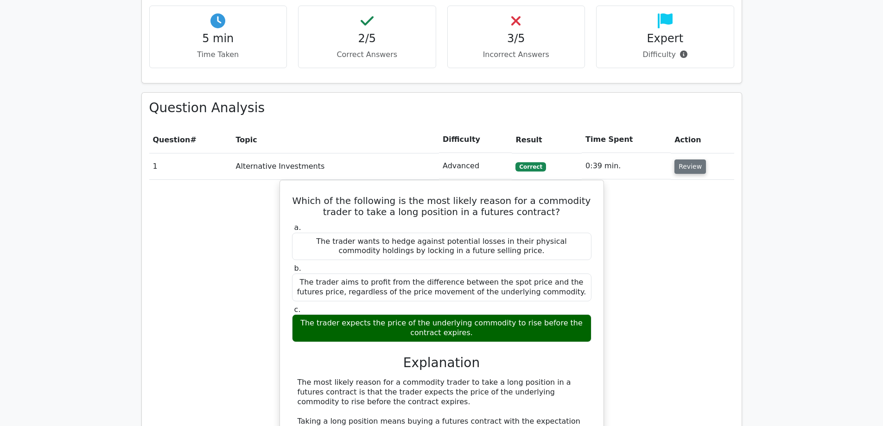
click at [690, 159] on button "Review" at bounding box center [690, 166] width 32 height 14
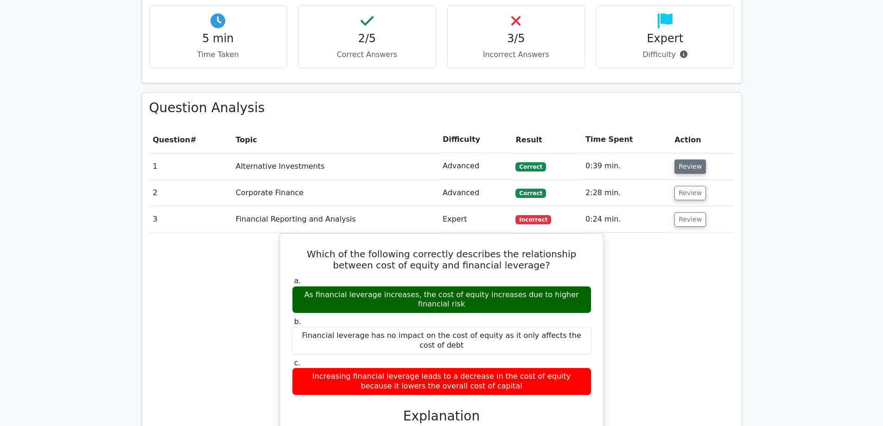
click at [677, 159] on button "Review" at bounding box center [690, 166] width 32 height 14
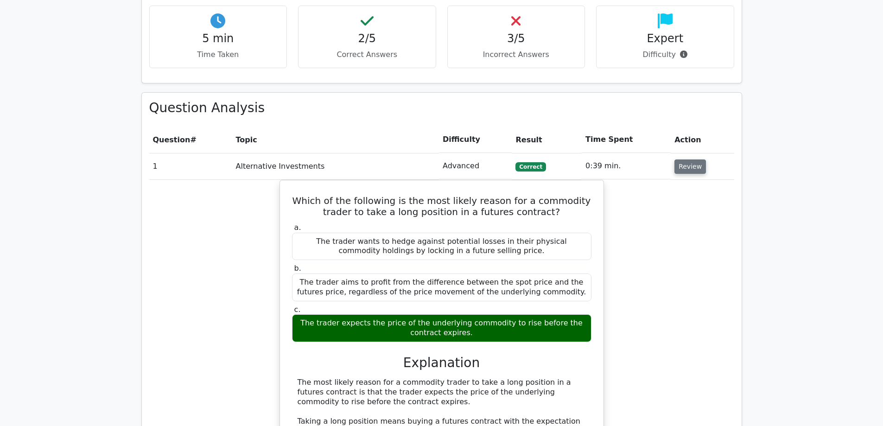
click at [686, 159] on button "Review" at bounding box center [690, 166] width 32 height 14
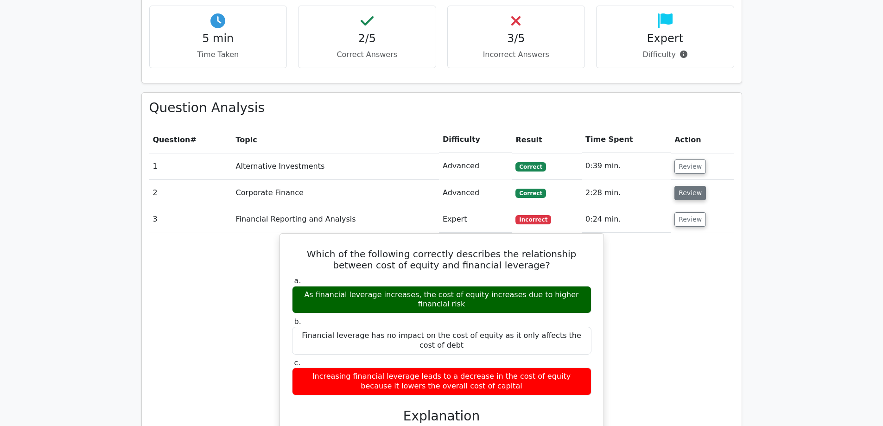
click at [682, 186] on button "Review" at bounding box center [690, 193] width 32 height 14
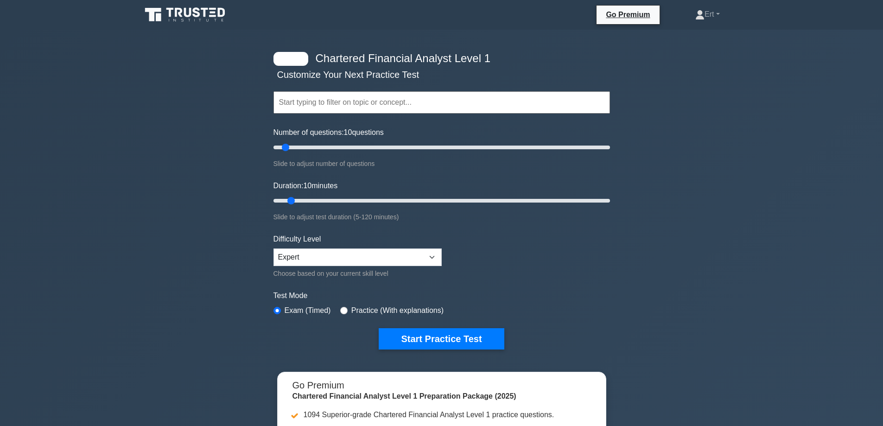
click at [198, 18] on icon at bounding box center [185, 15] width 89 height 18
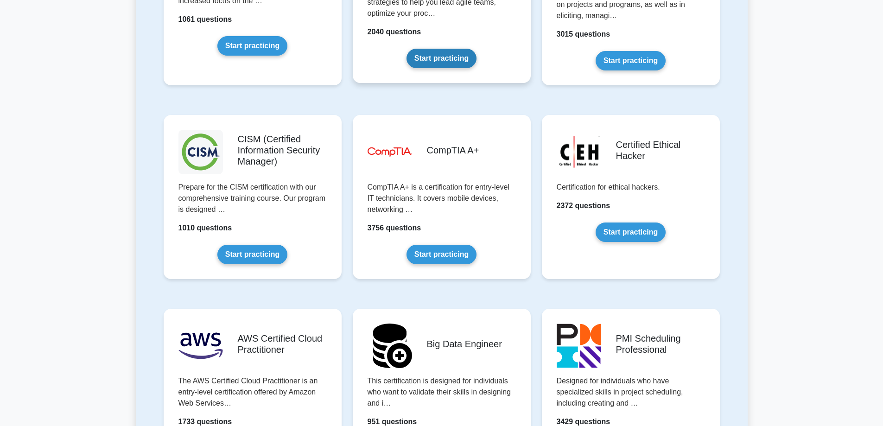
scroll to position [1165, 0]
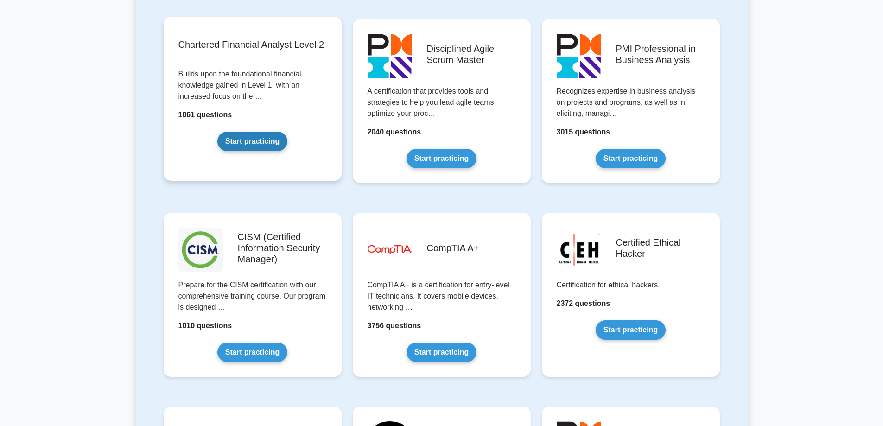
click at [278, 145] on link "Start practicing" at bounding box center [252, 141] width 70 height 19
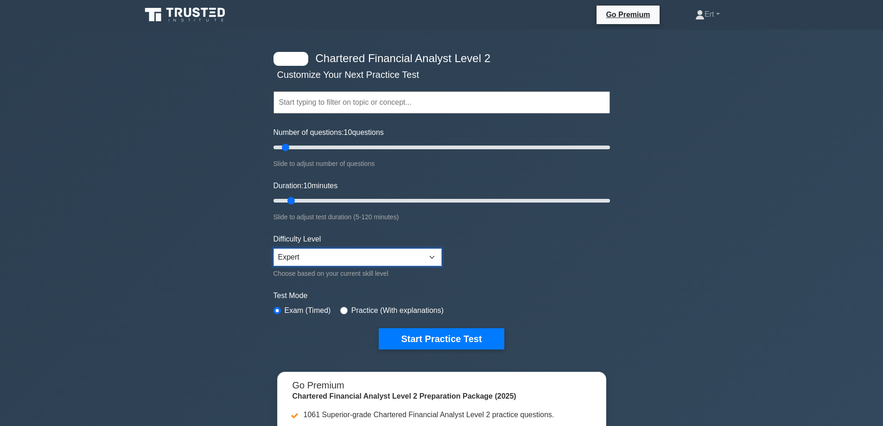
click at [335, 253] on select "Beginner Intermediate Expert" at bounding box center [357, 257] width 168 height 18
click at [273, 248] on select "Beginner Intermediate Expert" at bounding box center [357, 257] width 168 height 18
drag, startPoint x: 293, startPoint y: 201, endPoint x: 160, endPoint y: 213, distance: 133.1
type input "5"
click at [273, 206] on input "Duration: 10 minutes" at bounding box center [441, 200] width 336 height 11
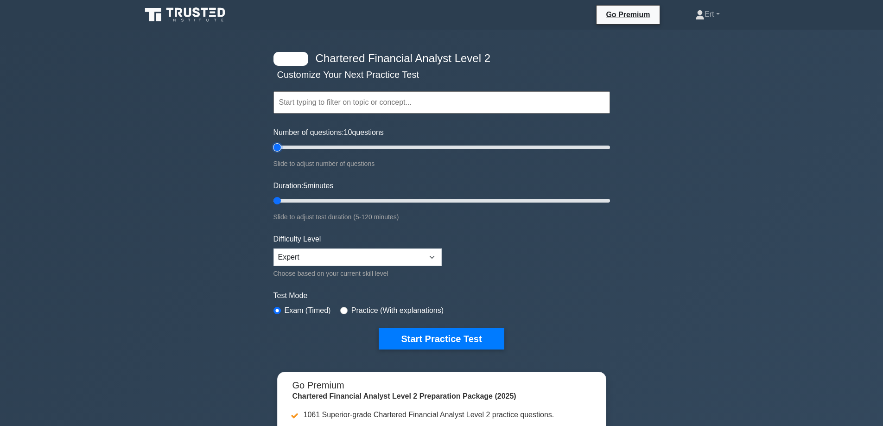
drag, startPoint x: 295, startPoint y: 145, endPoint x: 189, endPoint y: 170, distance: 108.5
type input "5"
click at [273, 153] on input "Number of questions: 10 questions" at bounding box center [441, 147] width 336 height 11
click at [417, 342] on button "Start Practice Test" at bounding box center [441, 338] width 125 height 21
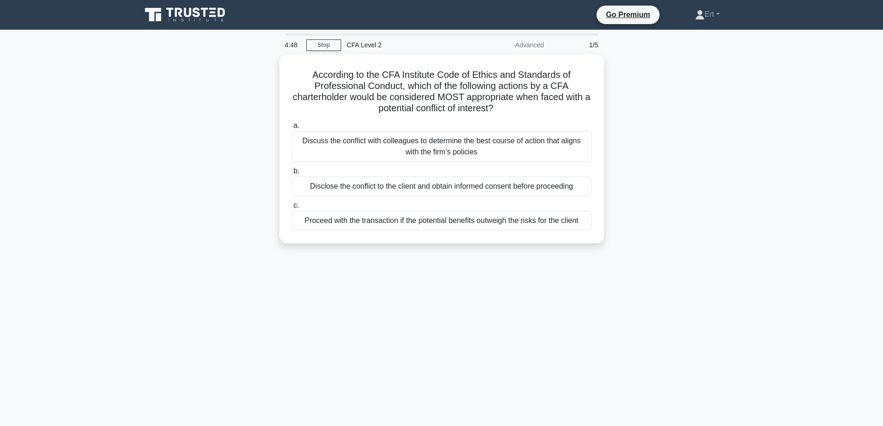
click at [630, 92] on div "According to the CFA Institute Code of Ethics and Standards of Professional Con…" at bounding box center [442, 154] width 612 height 200
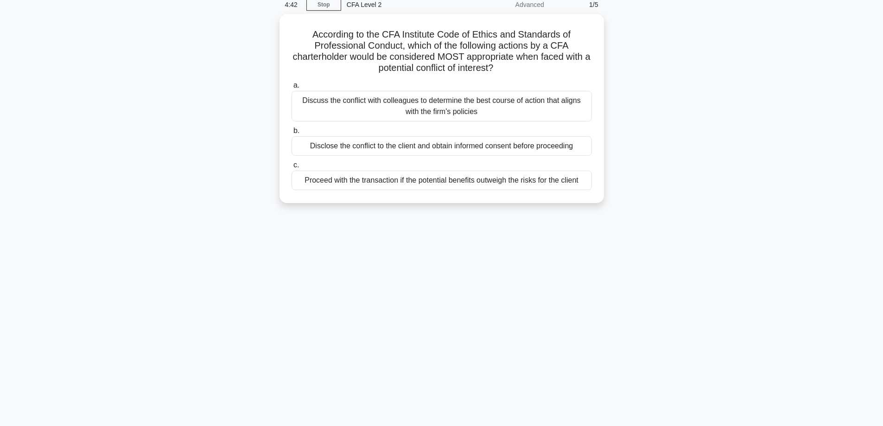
scroll to position [59, 0]
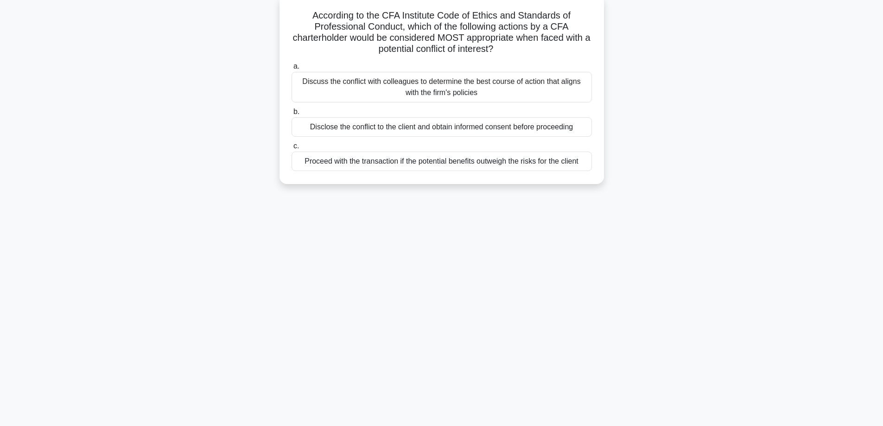
drag, startPoint x: 675, startPoint y: 122, endPoint x: 665, endPoint y: 84, distance: 39.1
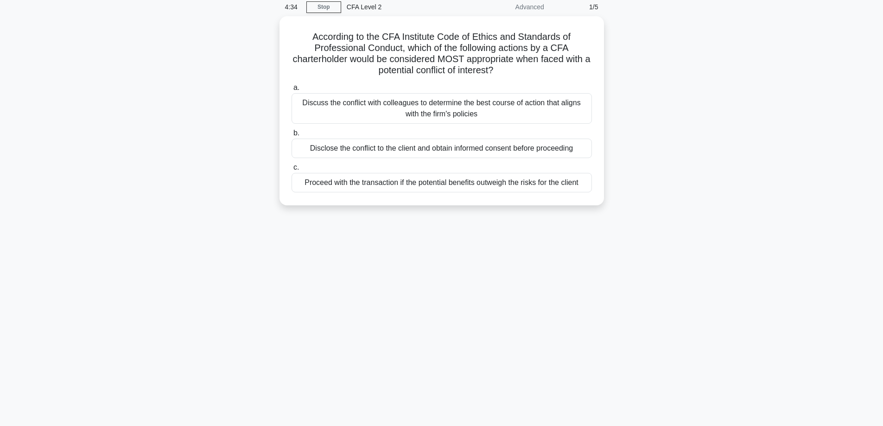
scroll to position [0, 0]
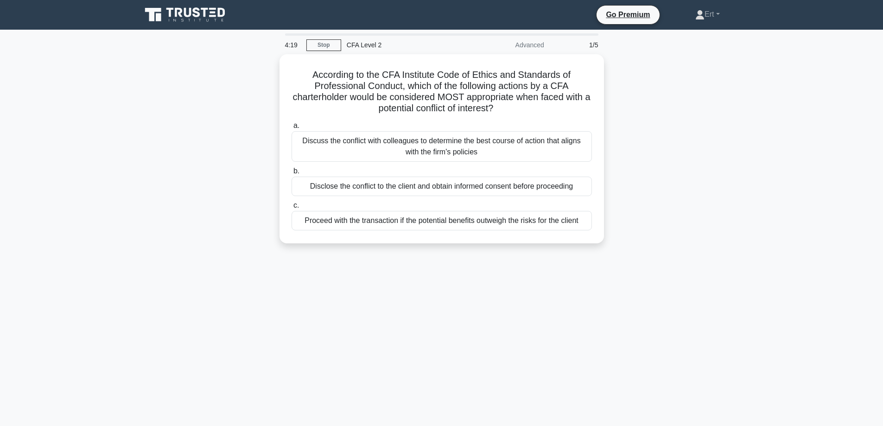
click at [691, 108] on div "According to the CFA Institute Code of Ethics and Standards of Professional Con…" at bounding box center [442, 154] width 612 height 200
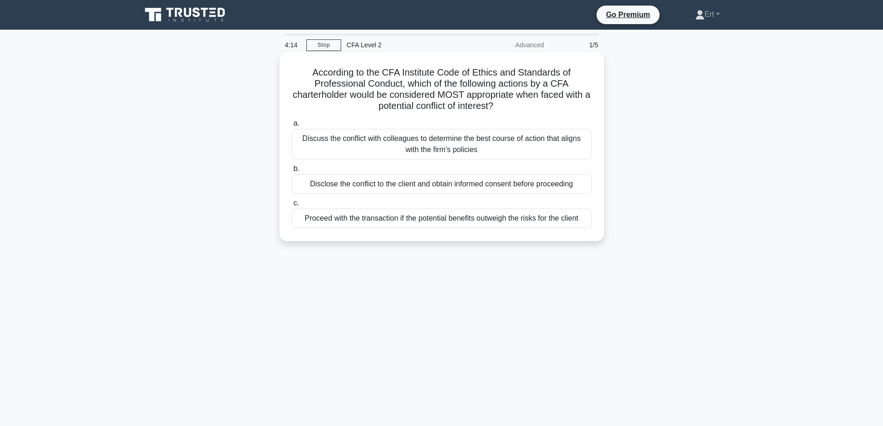
click at [569, 183] on div "Disclose the conflict to the client and obtain informed consent before proceedi…" at bounding box center [441, 183] width 300 height 19
click at [291, 172] on input "b. Disclose the conflict to the client and obtain informed consent before proce…" at bounding box center [291, 169] width 0 height 6
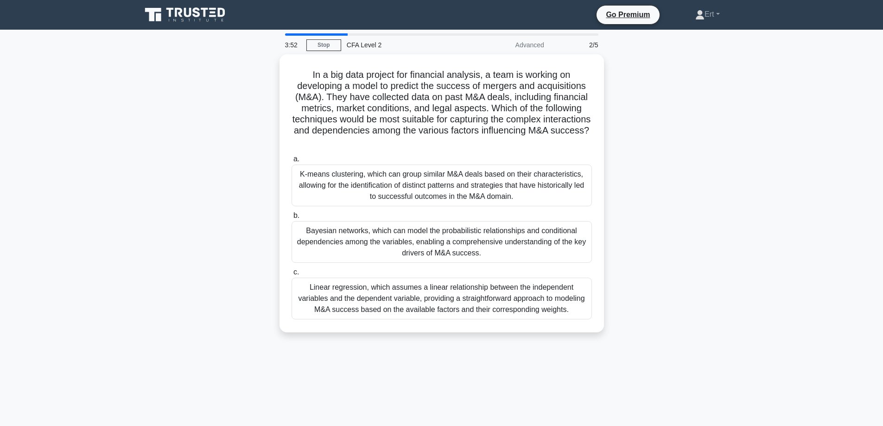
click at [132, 274] on main "3:52 Stop CFA Level 2 Advanced 2/5 In a big data project for financial analysis…" at bounding box center [441, 265] width 883 height 471
click at [142, 267] on div "In a big data project for financial analysis, a team is working on developing a…" at bounding box center [442, 198] width 612 height 289
click at [703, 252] on div "In a big data project for financial analysis, a team is working on developing a…" at bounding box center [442, 198] width 612 height 289
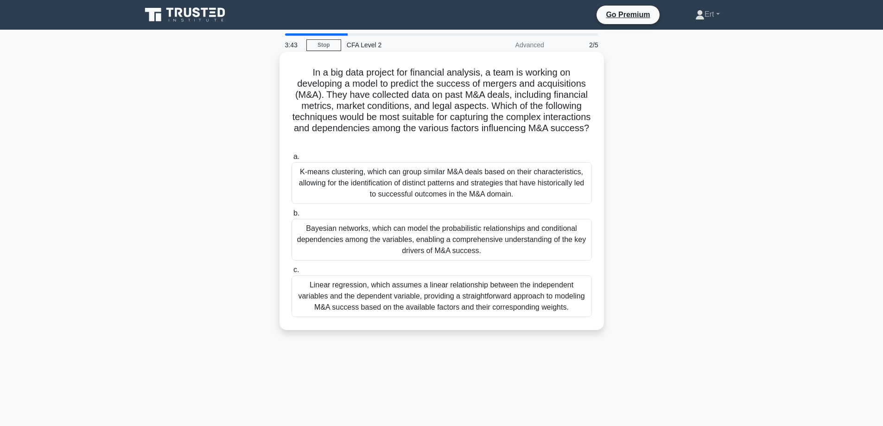
click at [531, 251] on div "Bayesian networks, which can model the probabilistic relationships and conditio…" at bounding box center [441, 240] width 300 height 42
click at [291, 216] on input "b. Bayesian networks, which can model the probabilistic relationships and condi…" at bounding box center [291, 213] width 0 height 6
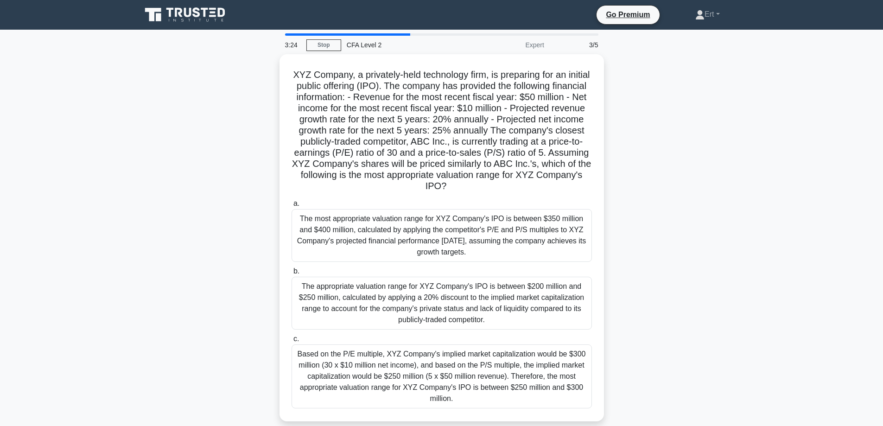
click at [698, 208] on div "XYZ Company, a privately-held technology firm, is preparing for an initial publ…" at bounding box center [442, 243] width 612 height 378
drag, startPoint x: 697, startPoint y: 209, endPoint x: 697, endPoint y: 215, distance: 6.5
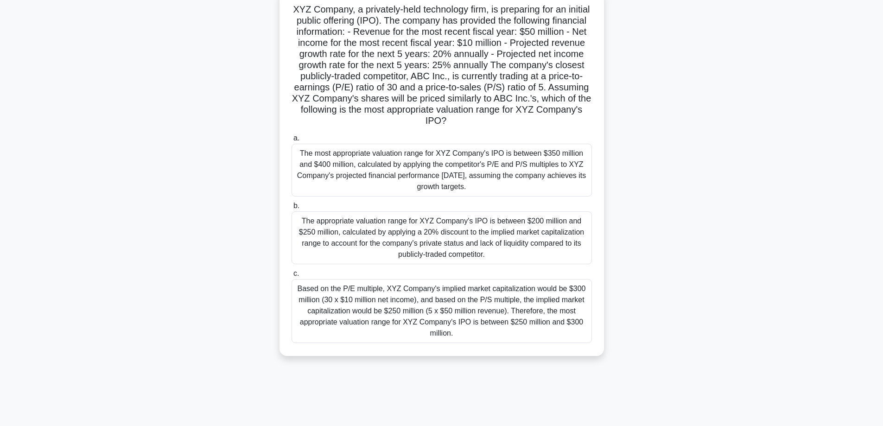
scroll to position [75, 0]
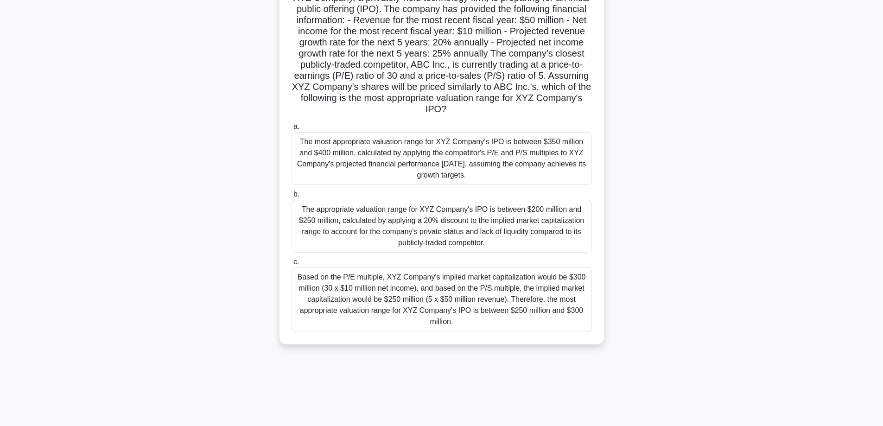
click at [378, 177] on div "The most appropriate valuation range for XYZ Company's IPO is between $350 mill…" at bounding box center [441, 158] width 300 height 53
click at [291, 130] on input "a. The most appropriate valuation range for XYZ Company's IPO is between $350 m…" at bounding box center [291, 127] width 0 height 6
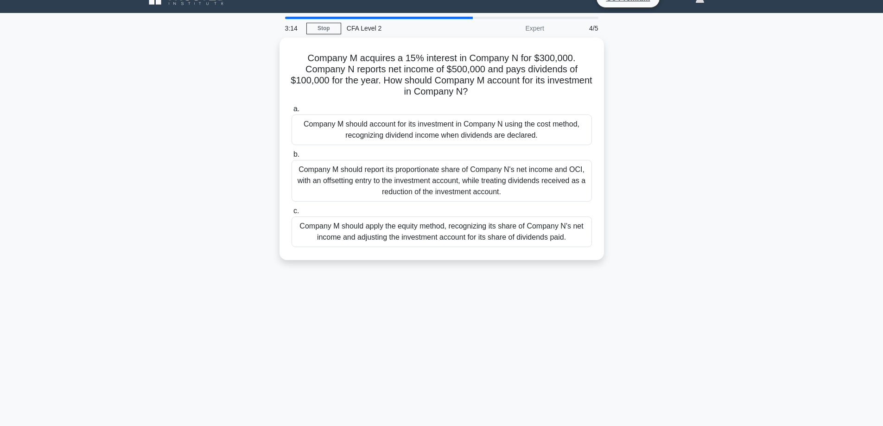
scroll to position [0, 0]
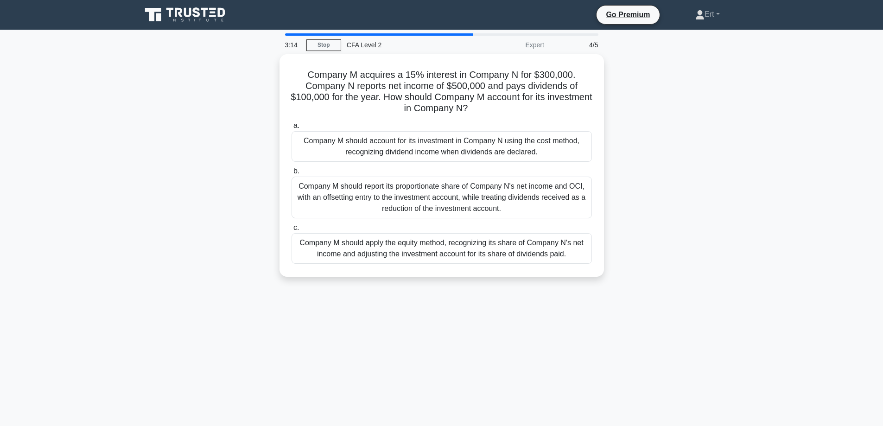
drag, startPoint x: 681, startPoint y: 159, endPoint x: 681, endPoint y: 82, distance: 77.4
click at [719, 197] on div "Company M acquires a 15% interest in Company N for $300,000. Company N reports …" at bounding box center [442, 171] width 612 height 234
click at [743, 190] on div "Company M acquires a 15% interest in Company N for $300,000. Company N reports …" at bounding box center [442, 171] width 612 height 234
click at [723, 175] on div "Company M acquires a 15% interest in Company N for $300,000. Company N reports …" at bounding box center [442, 171] width 612 height 234
click at [760, 169] on main "3:01 Stop CFA Level 2 Expert 4/5 Company M acquires a 15% interest in Company N…" at bounding box center [441, 265] width 883 height 471
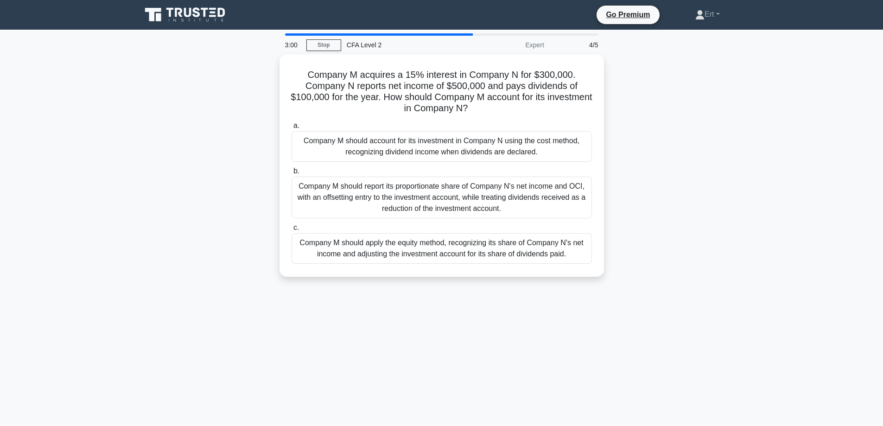
click at [725, 199] on div "Company M acquires a 15% interest in Company N for $300,000. Company N reports …" at bounding box center [442, 171] width 612 height 234
drag, startPoint x: 728, startPoint y: 184, endPoint x: 727, endPoint y: 152, distance: 32.5
click at [743, 108] on div "Company M acquires a 15% interest in Company N for $300,000. Company N reports …" at bounding box center [442, 171] width 612 height 234
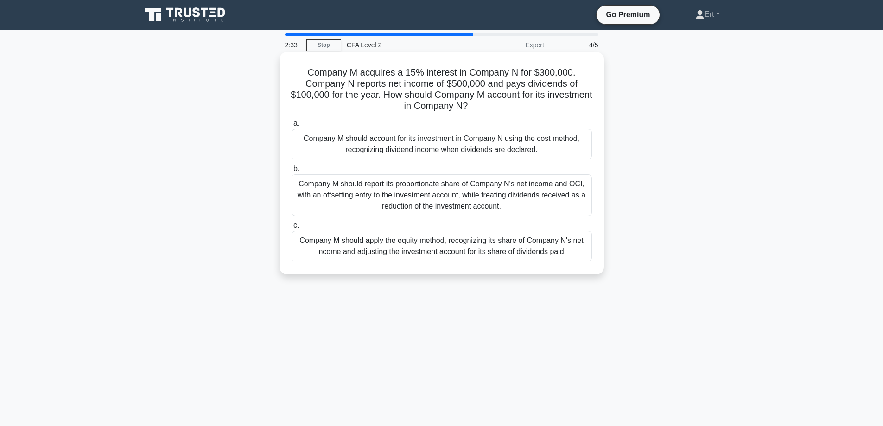
click at [507, 154] on div "Company M should account for its investment in Company N using the cost method,…" at bounding box center [441, 144] width 300 height 31
click at [291, 126] on input "a. Company M should account for its investment in Company N using the cost meth…" at bounding box center [291, 123] width 0 height 6
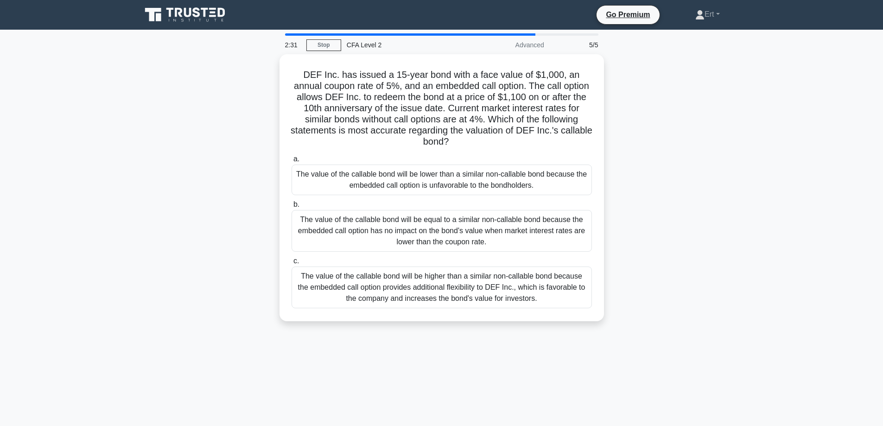
click at [746, 119] on div "DEF Inc. has issued a 15-year bond with a face value of $1,000, an annual coupo…" at bounding box center [442, 193] width 612 height 278
click at [657, 106] on div "DEF Inc. has issued a 15-year bond with a face value of $1,000, an annual coupo…" at bounding box center [442, 193] width 612 height 278
click at [664, 93] on div "DEF Inc. has issued a 15-year bond with a face value of $1,000, an annual coupo…" at bounding box center [442, 193] width 612 height 278
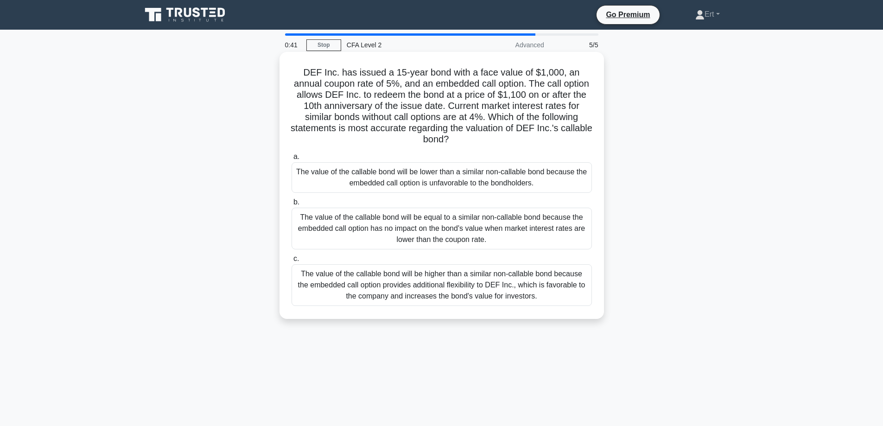
click at [363, 175] on div "The value of the callable bond will be lower than a similar non-callable bond b…" at bounding box center [441, 177] width 300 height 31
click at [291, 160] on input "a. The value of the callable bond will be lower than a similar non-callable bon…" at bounding box center [291, 157] width 0 height 6
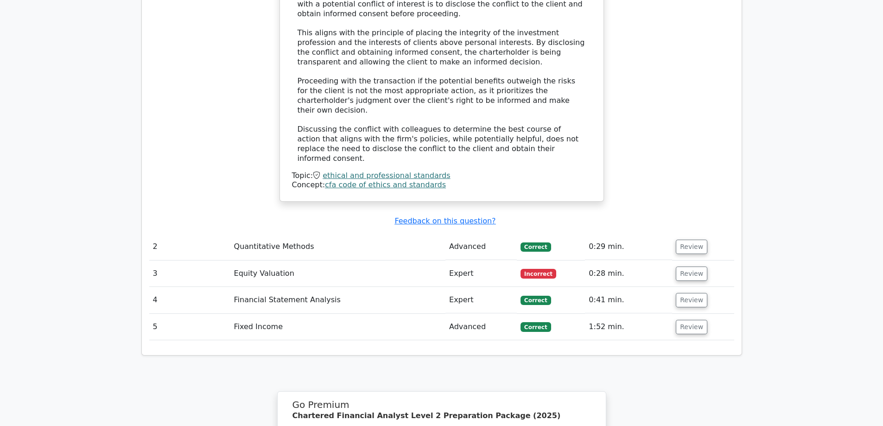
scroll to position [1008, 0]
click at [679, 267] on button "Review" at bounding box center [692, 274] width 32 height 14
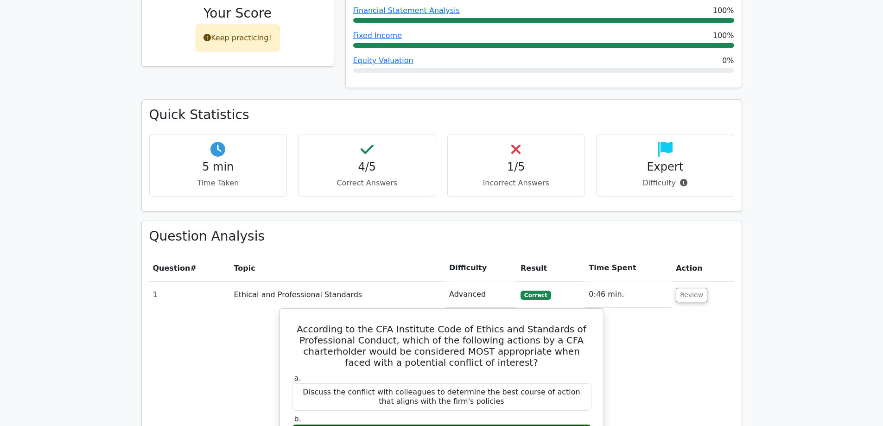
scroll to position [459, 0]
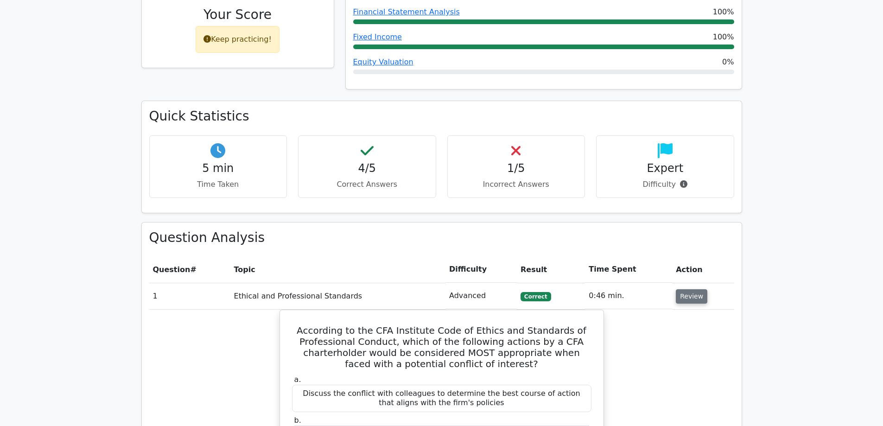
click at [676, 289] on button "Review" at bounding box center [692, 296] width 32 height 14
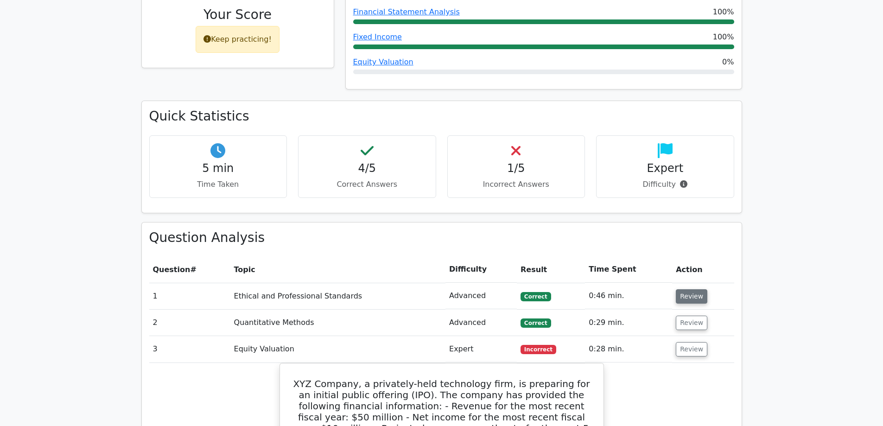
click at [697, 289] on button "Review" at bounding box center [692, 296] width 32 height 14
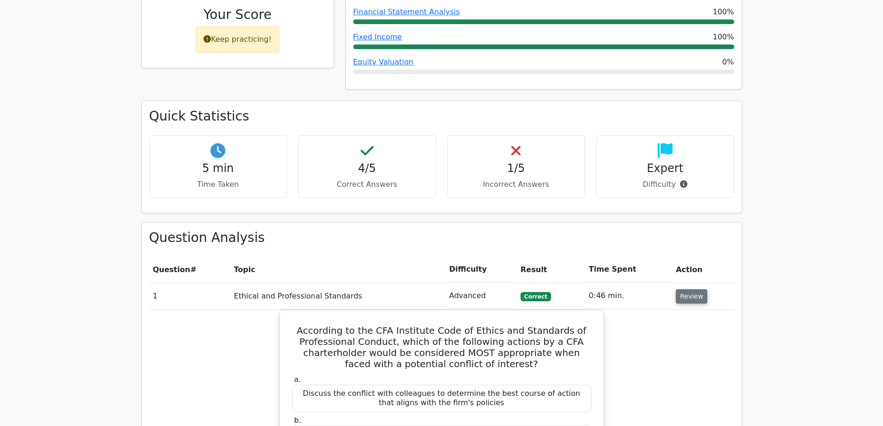
click at [688, 289] on button "Review" at bounding box center [692, 296] width 32 height 14
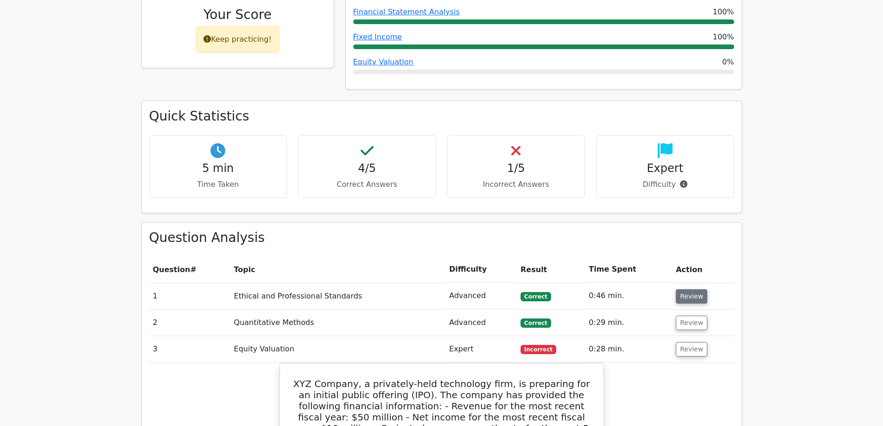
click at [690, 289] on button "Review" at bounding box center [692, 296] width 32 height 14
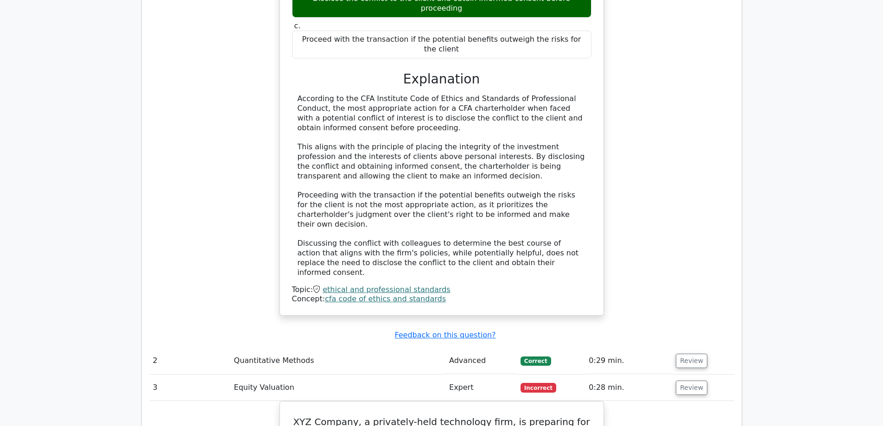
scroll to position [1049, 0]
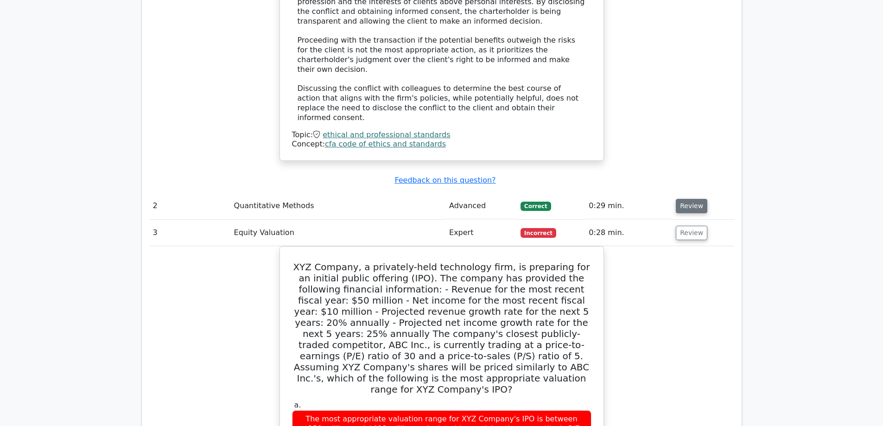
click at [693, 199] on button "Review" at bounding box center [692, 206] width 32 height 14
click at [690, 199] on button "Review" at bounding box center [692, 206] width 32 height 14
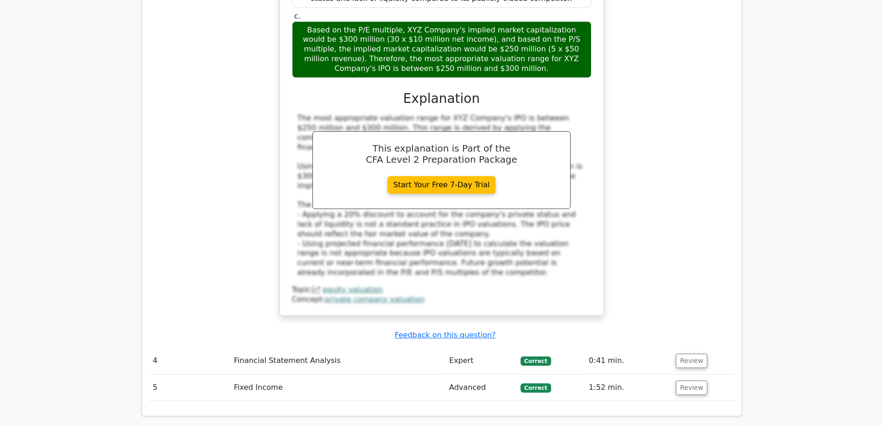
scroll to position [2113, 0]
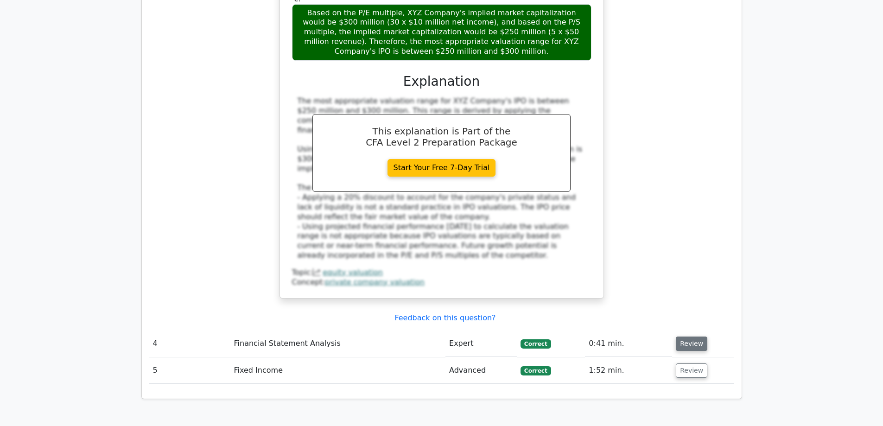
click at [677, 336] on button "Review" at bounding box center [692, 343] width 32 height 14
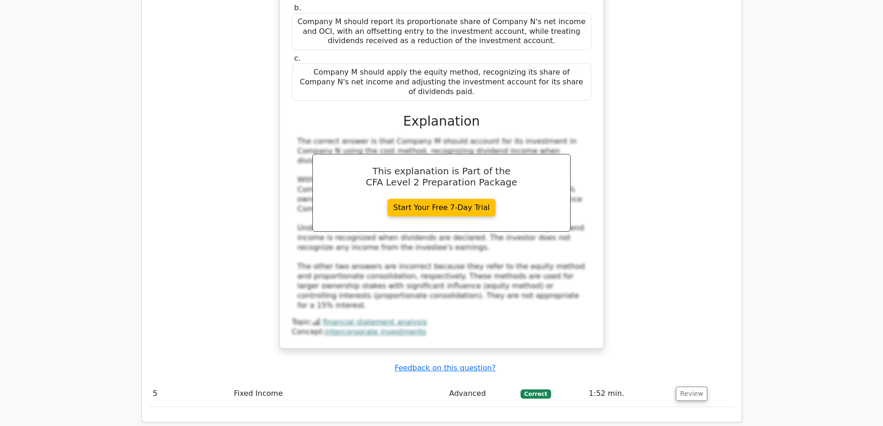
scroll to position [2582, 0]
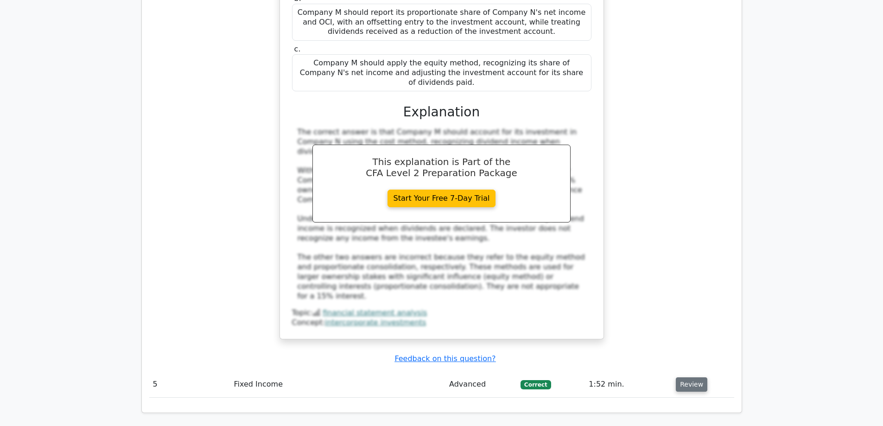
click at [677, 377] on button "Review" at bounding box center [692, 384] width 32 height 14
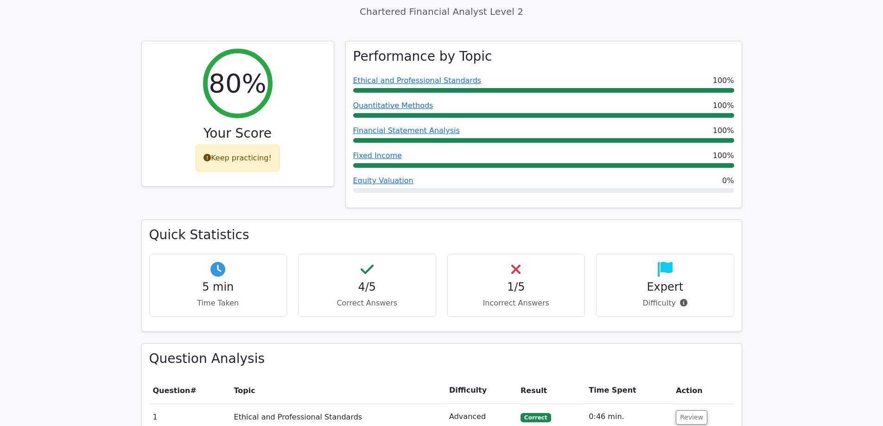
scroll to position [0, 0]
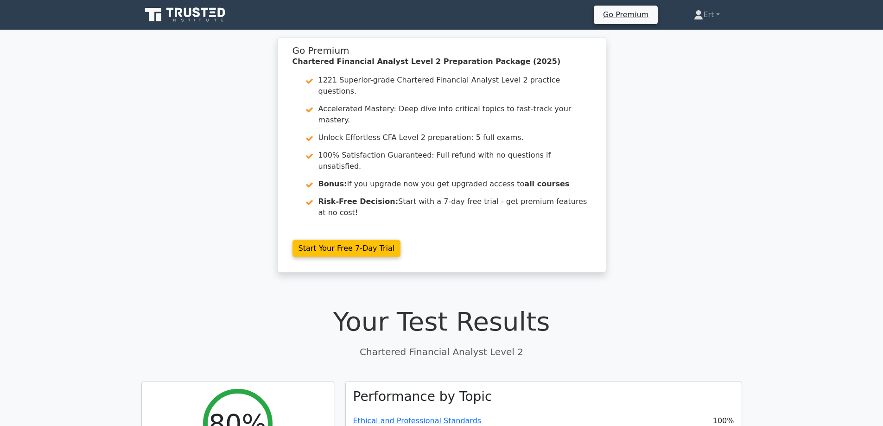
click at [172, 21] on icon at bounding box center [185, 15] width 89 height 18
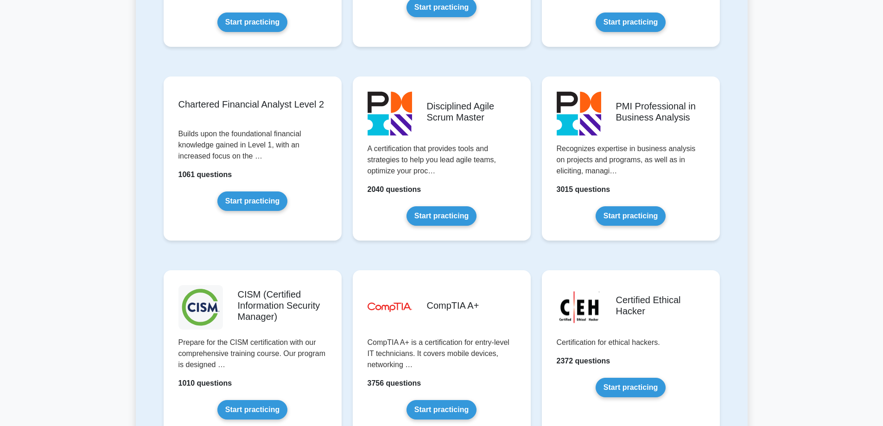
scroll to position [1109, 0]
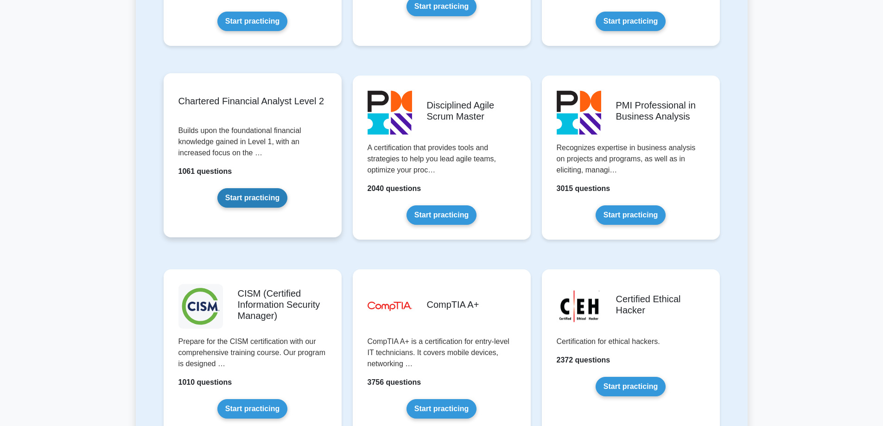
click at [286, 208] on link "Start practicing" at bounding box center [252, 197] width 70 height 19
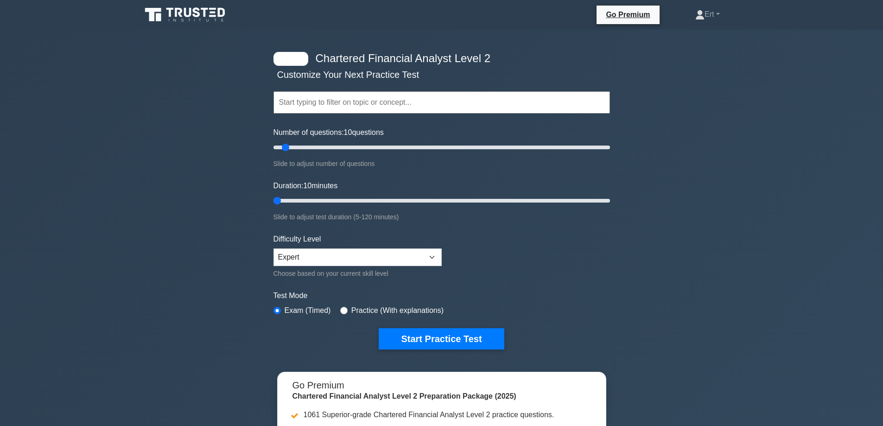
drag, startPoint x: 293, startPoint y: 202, endPoint x: 125, endPoint y: 204, distance: 168.7
type input "5"
click at [273, 205] on input "Duration: 10 minutes" at bounding box center [441, 200] width 336 height 11
drag, startPoint x: 298, startPoint y: 149, endPoint x: 208, endPoint y: 160, distance: 91.1
type input "5"
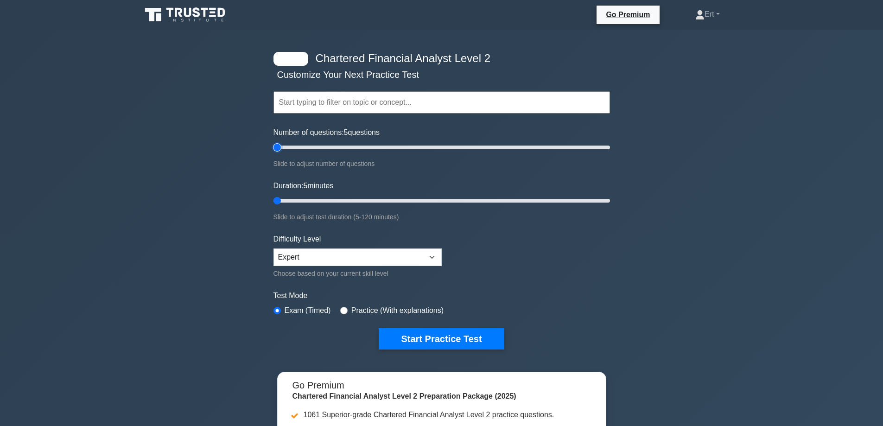
click at [273, 153] on input "Number of questions: 5 questions" at bounding box center [441, 147] width 336 height 11
click at [417, 345] on button "Start Practice Test" at bounding box center [441, 338] width 125 height 21
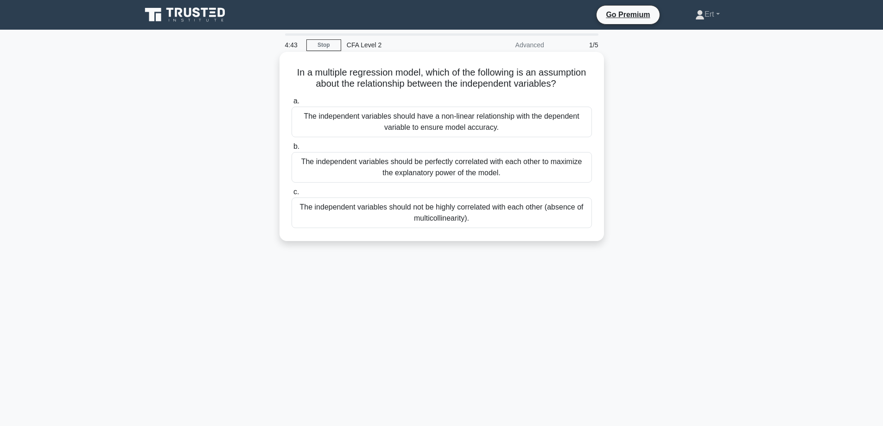
click at [319, 220] on div "The independent variables should not be highly correlated with each other (abse…" at bounding box center [441, 212] width 300 height 31
click at [291, 195] on input "c. The independent variables should not be highly correlated with each other (a…" at bounding box center [291, 192] width 0 height 6
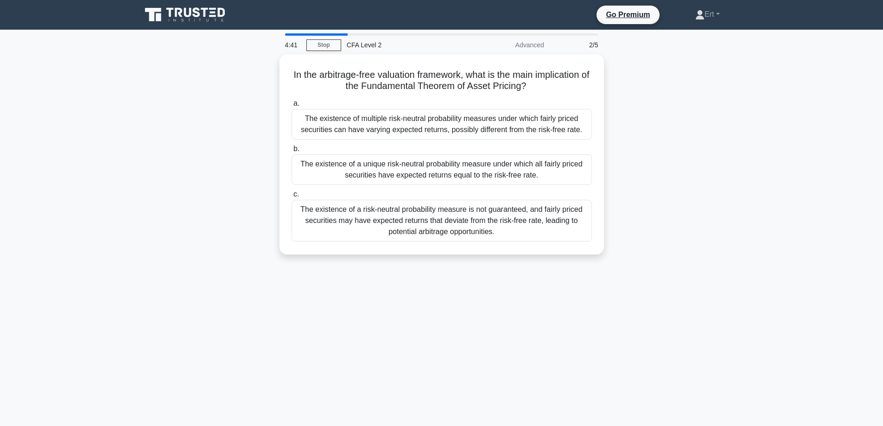
drag, startPoint x: 289, startPoint y: 277, endPoint x: 188, endPoint y: 331, distance: 114.8
click at [175, 342] on div "4:41 Stop CFA Level 2 Advanced 2/5 In the arbitrage-free valuation framework, w…" at bounding box center [442, 264] width 612 height 463
click at [205, 322] on div "4:41 Stop CFA Level 2 Advanced 2/5 In the arbitrage-free valuation framework, w…" at bounding box center [442, 264] width 612 height 463
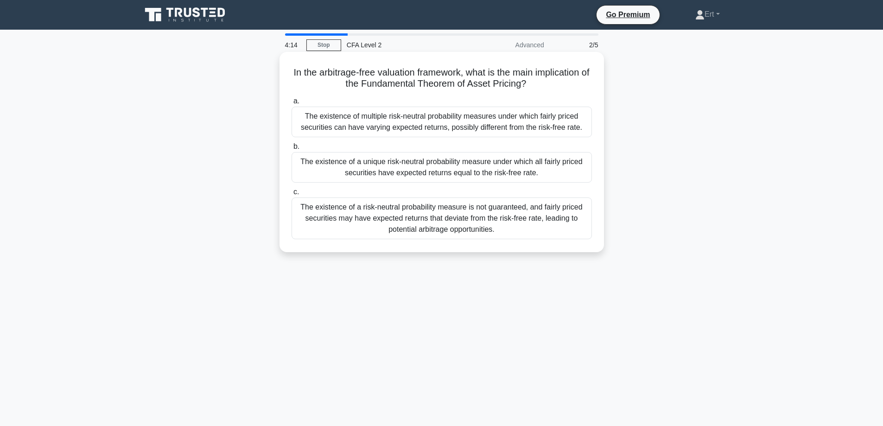
click at [320, 173] on div "The existence of a unique risk-neutral probability measure under which all fair…" at bounding box center [441, 167] width 300 height 31
click at [291, 150] on input "b. The existence of a unique risk-neutral probability measure under which all f…" at bounding box center [291, 147] width 0 height 6
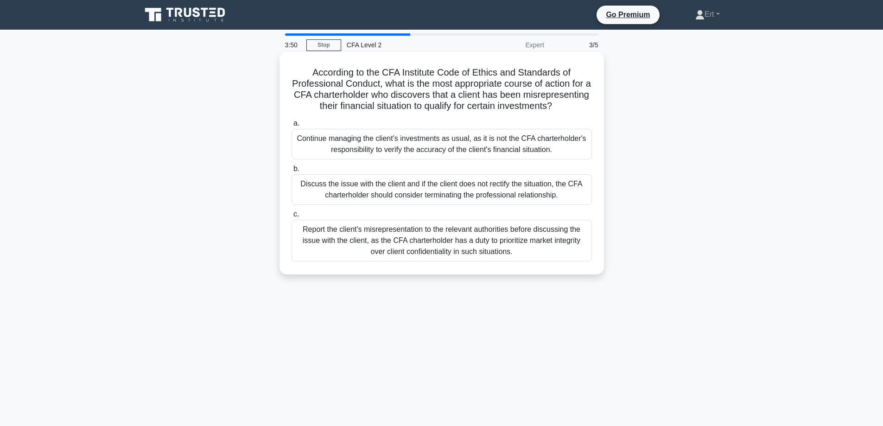
click at [333, 261] on div "Report the client's misrepresentation to the relevant authorities before discus…" at bounding box center [441, 241] width 300 height 42
click at [291, 217] on input "c. Report the client's misrepresentation to the relevant authorities before dis…" at bounding box center [291, 214] width 0 height 6
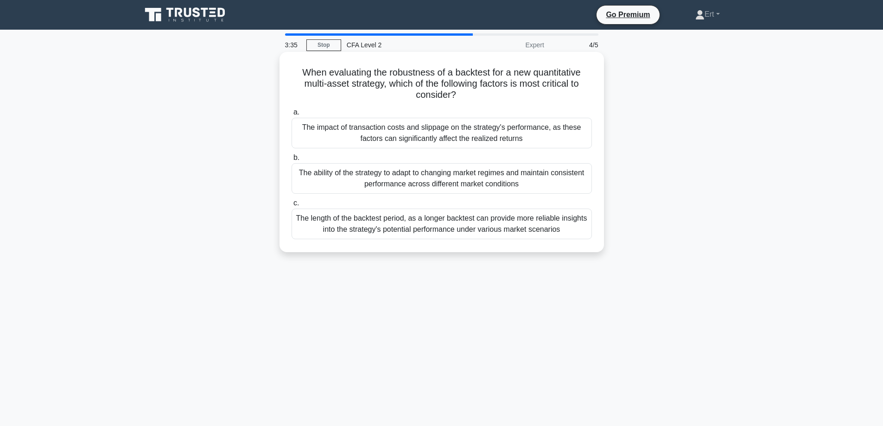
click at [348, 137] on div "The impact of transaction costs and slippage on the strategy's performance, as …" at bounding box center [441, 133] width 300 height 31
click at [291, 115] on input "a. The impact of transaction costs and slippage on the strategy's performance, …" at bounding box center [291, 112] width 0 height 6
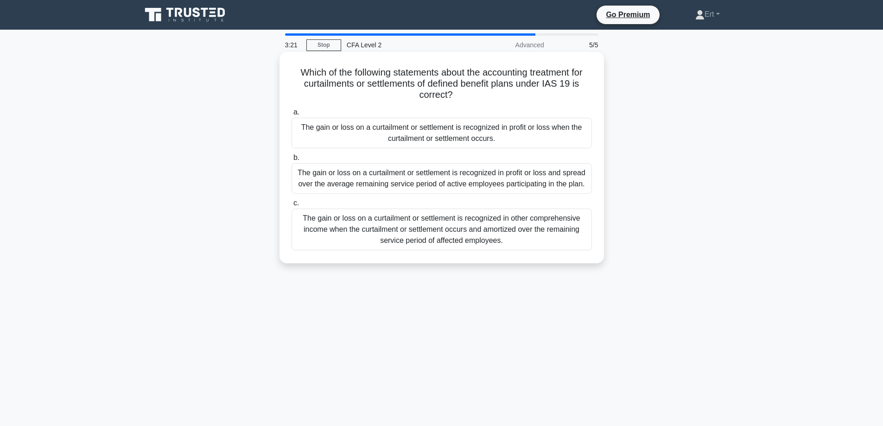
click at [369, 241] on div "The gain or loss on a curtailment or settlement is recognized in other comprehe…" at bounding box center [441, 230] width 300 height 42
click at [291, 206] on input "c. The gain or loss on a curtailment or settlement is recognized in other compr…" at bounding box center [291, 203] width 0 height 6
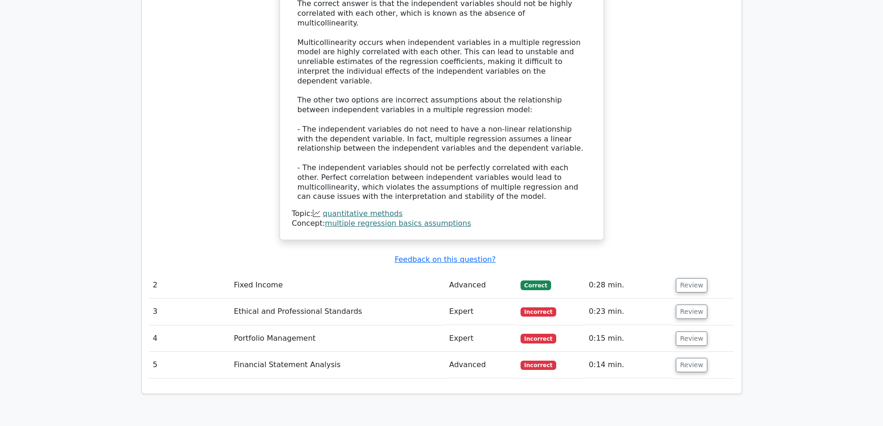
scroll to position [1045, 0]
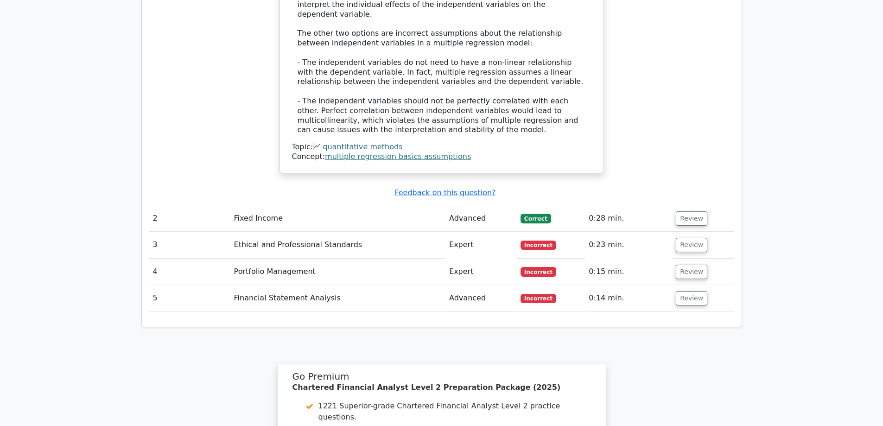
click at [678, 205] on td "Review" at bounding box center [703, 218] width 62 height 26
click at [683, 211] on button "Review" at bounding box center [692, 218] width 32 height 14
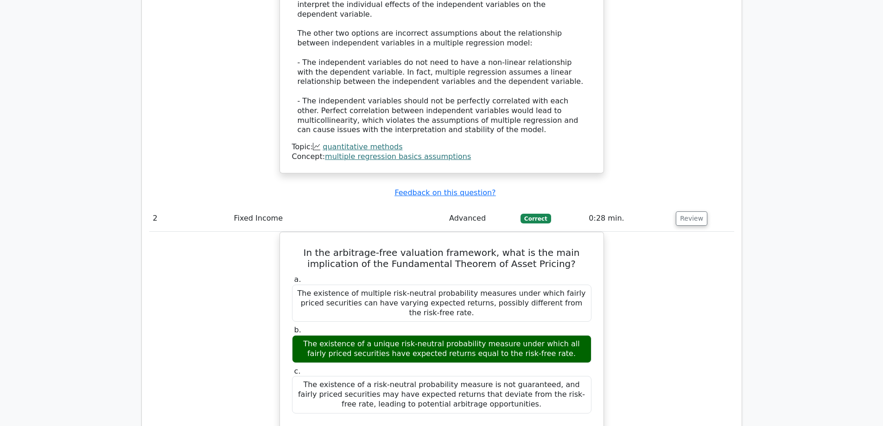
drag, startPoint x: 638, startPoint y: 195, endPoint x: 632, endPoint y: 194, distance: 5.6
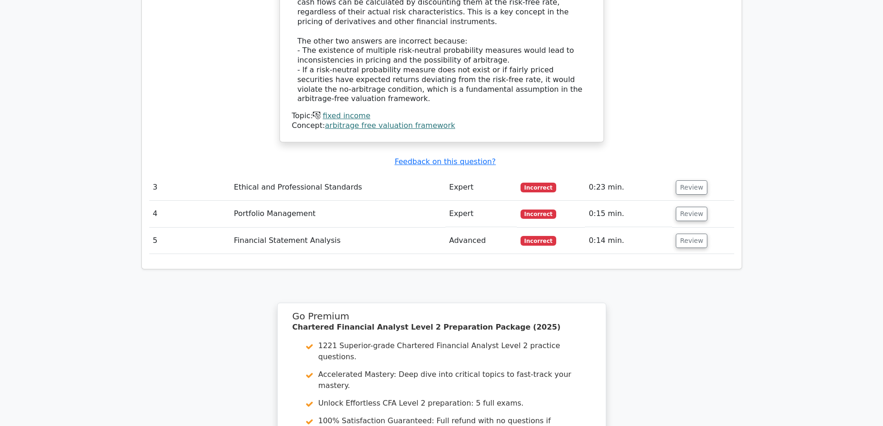
scroll to position [1595, 0]
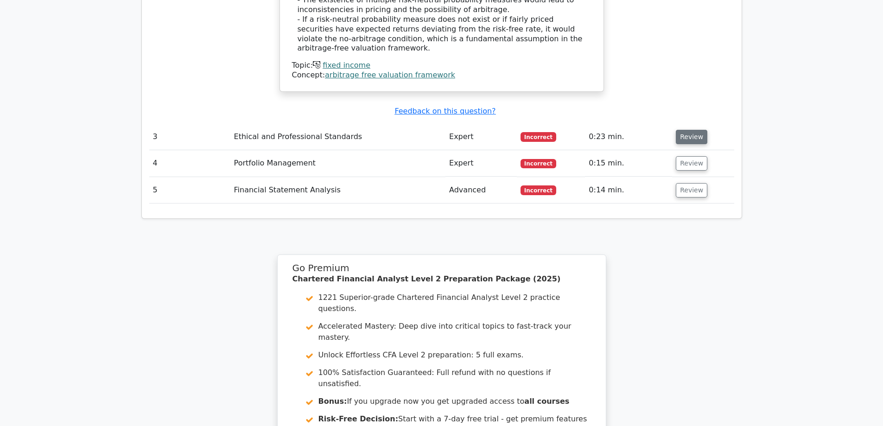
click at [698, 130] on button "Review" at bounding box center [692, 137] width 32 height 14
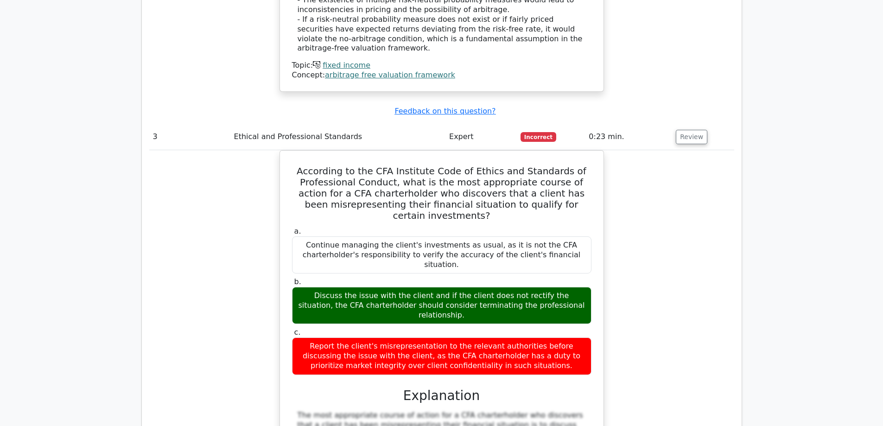
drag, startPoint x: 685, startPoint y: 215, endPoint x: 681, endPoint y: 227, distance: 13.2
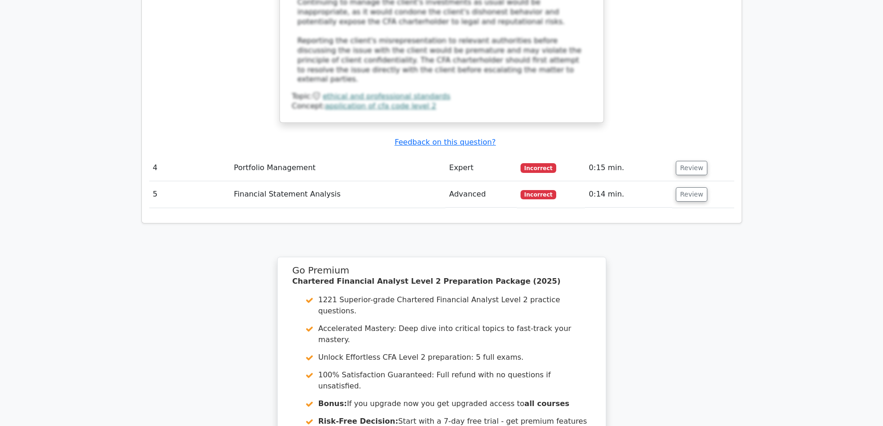
scroll to position [2115, 0]
click at [679, 159] on button "Review" at bounding box center [692, 166] width 32 height 14
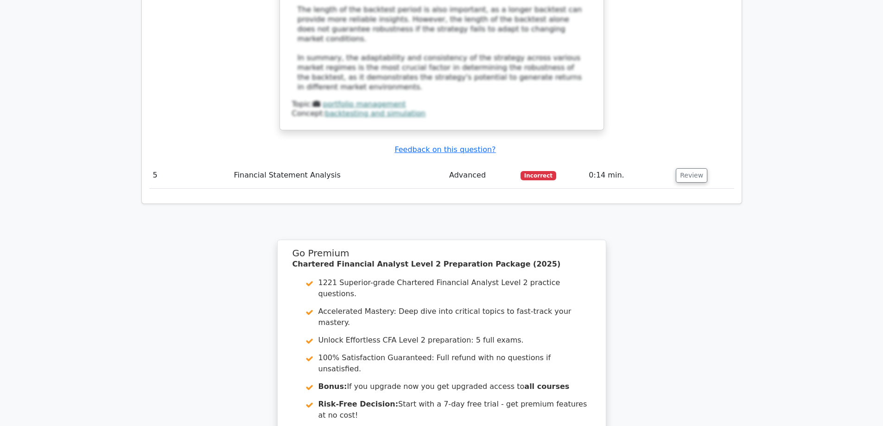
scroll to position [2637, 0]
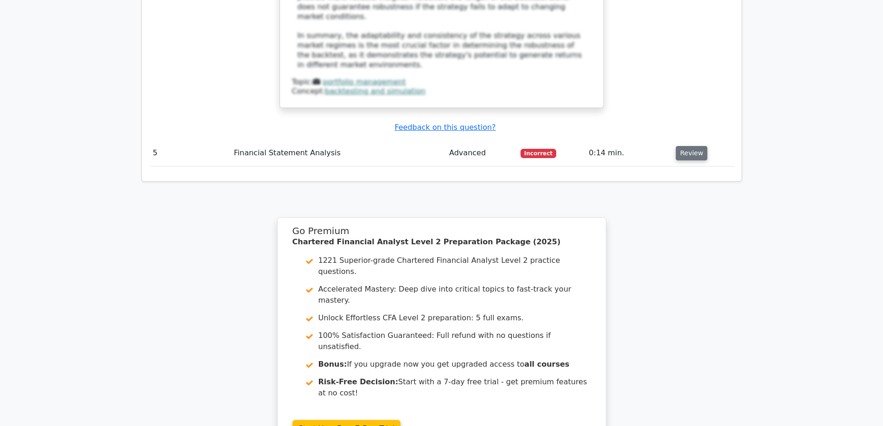
click at [690, 146] on button "Review" at bounding box center [692, 153] width 32 height 14
